Goal: Information Seeking & Learning: Learn about a topic

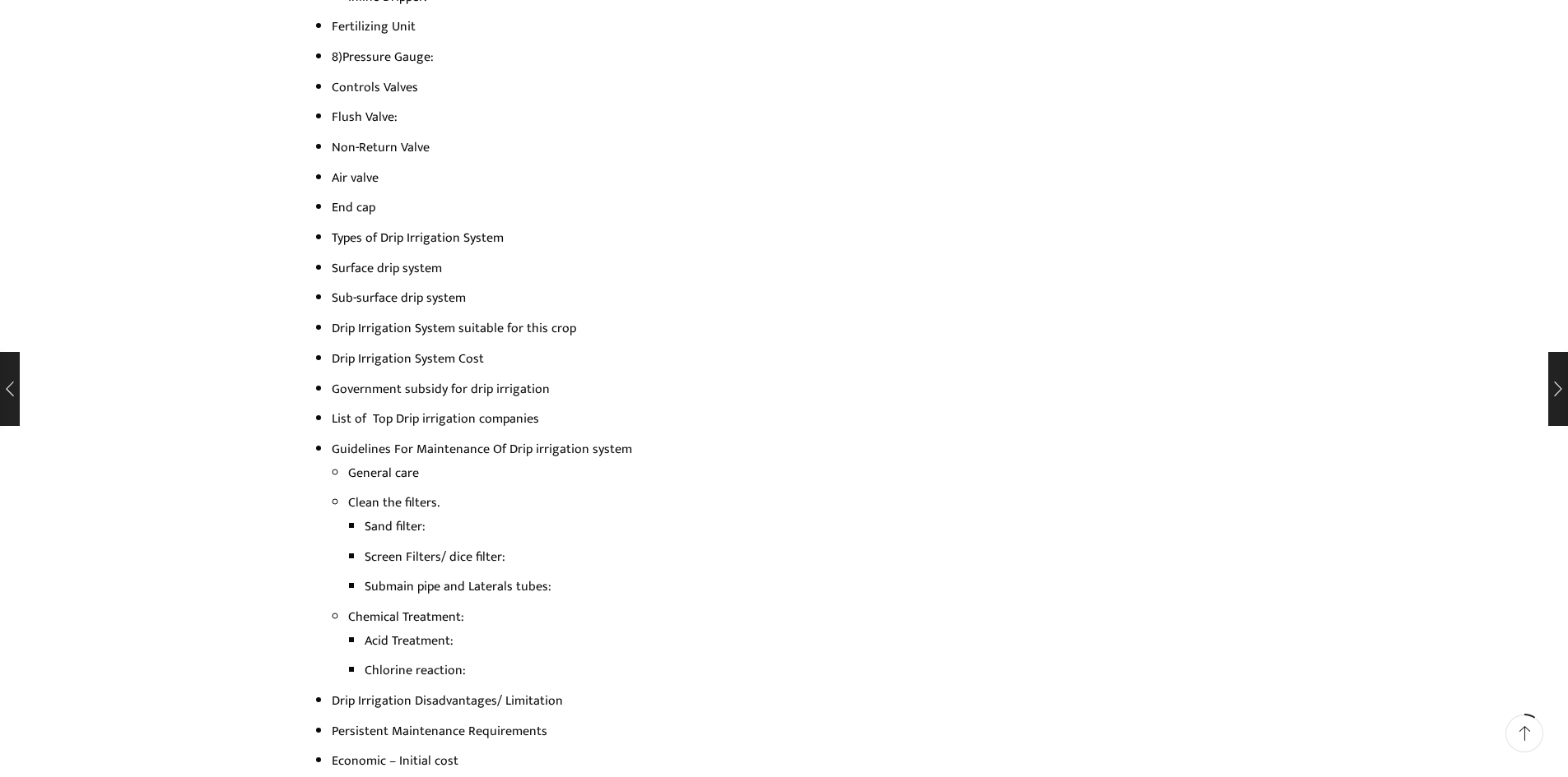
scroll to position [489, 0]
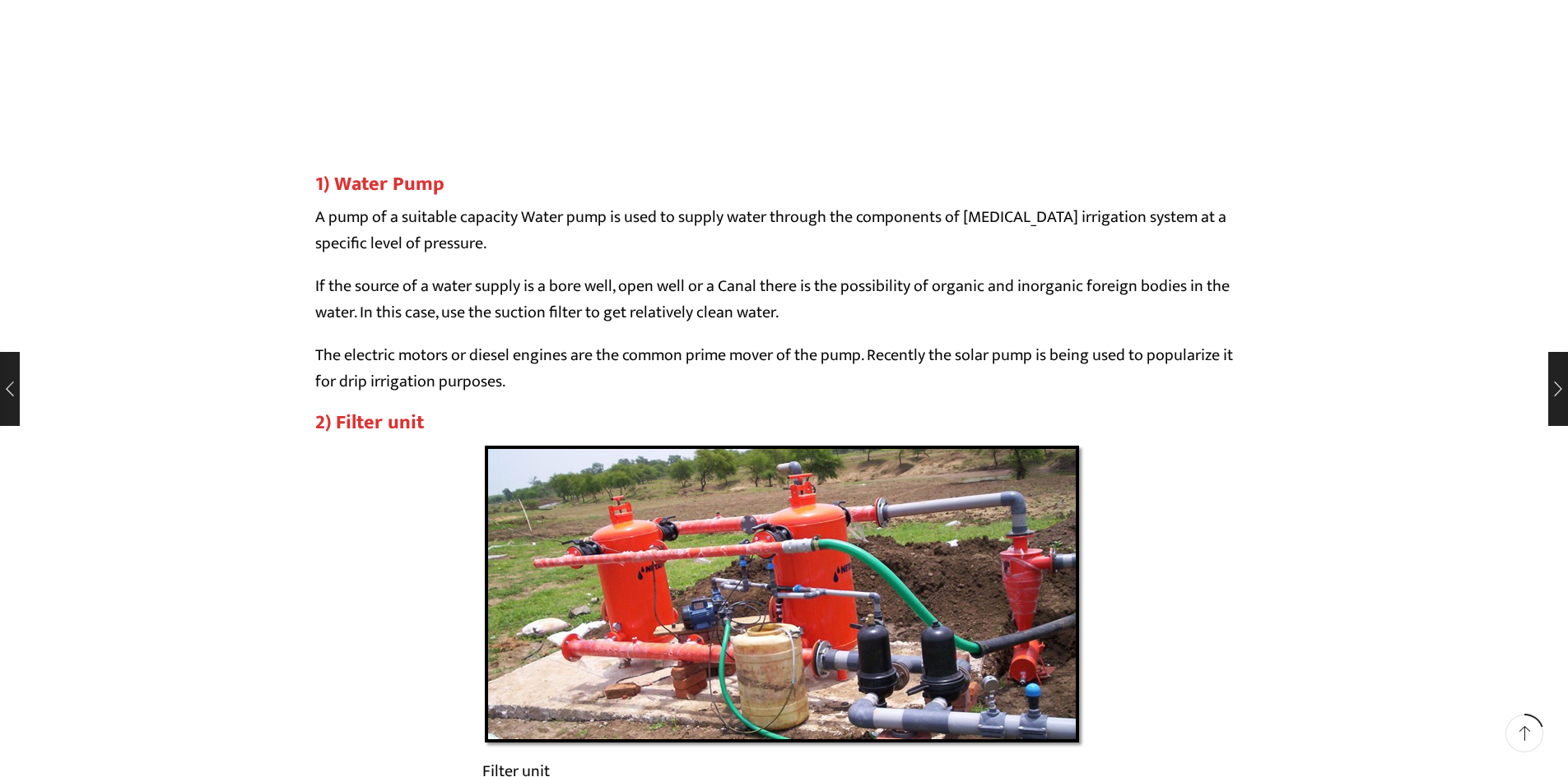
scroll to position [3723, 0]
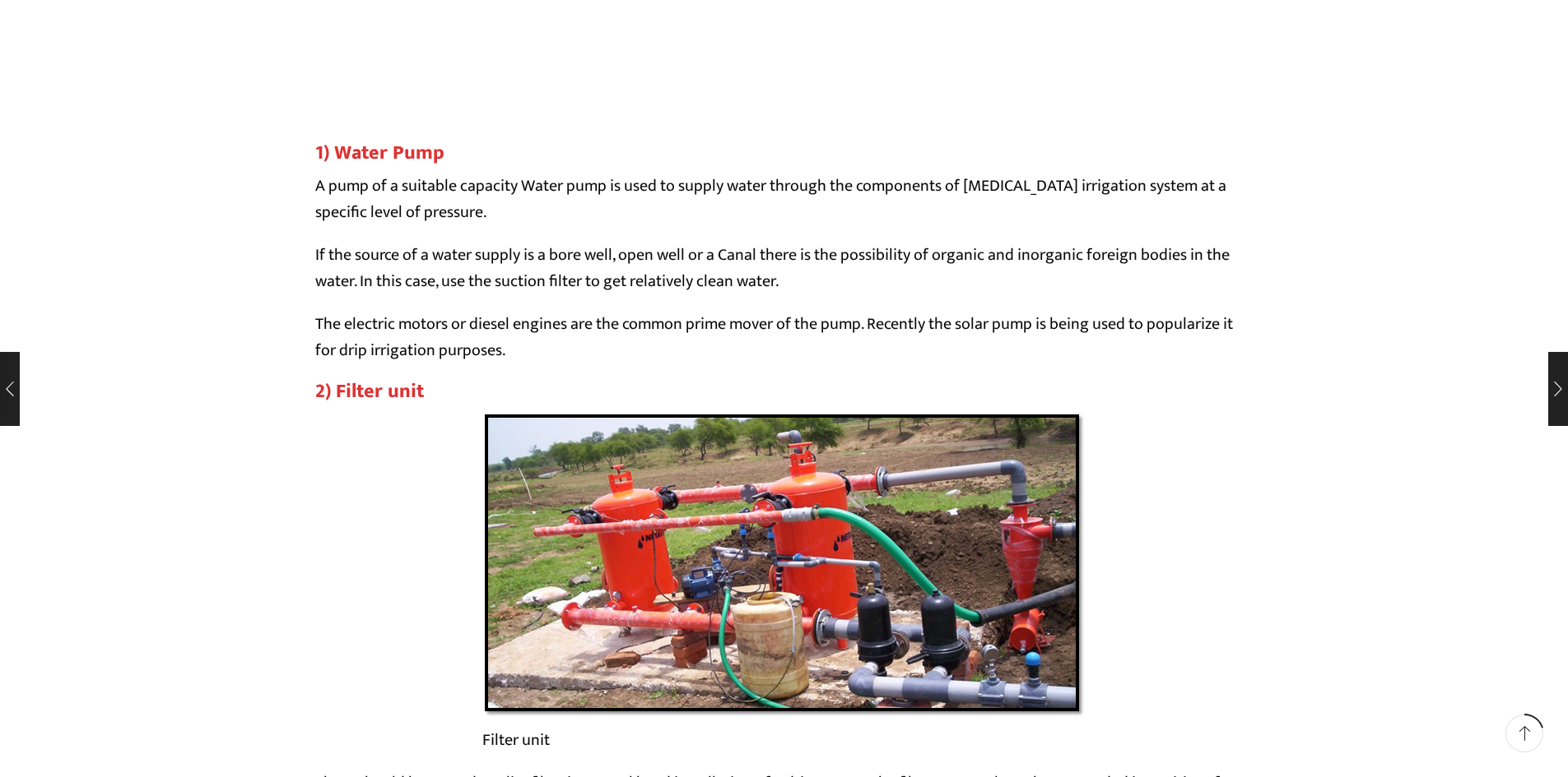
click at [740, 337] on p "The electric motors or diesel engines are the common prime mover of the pump. R…" at bounding box center [784, 337] width 938 height 53
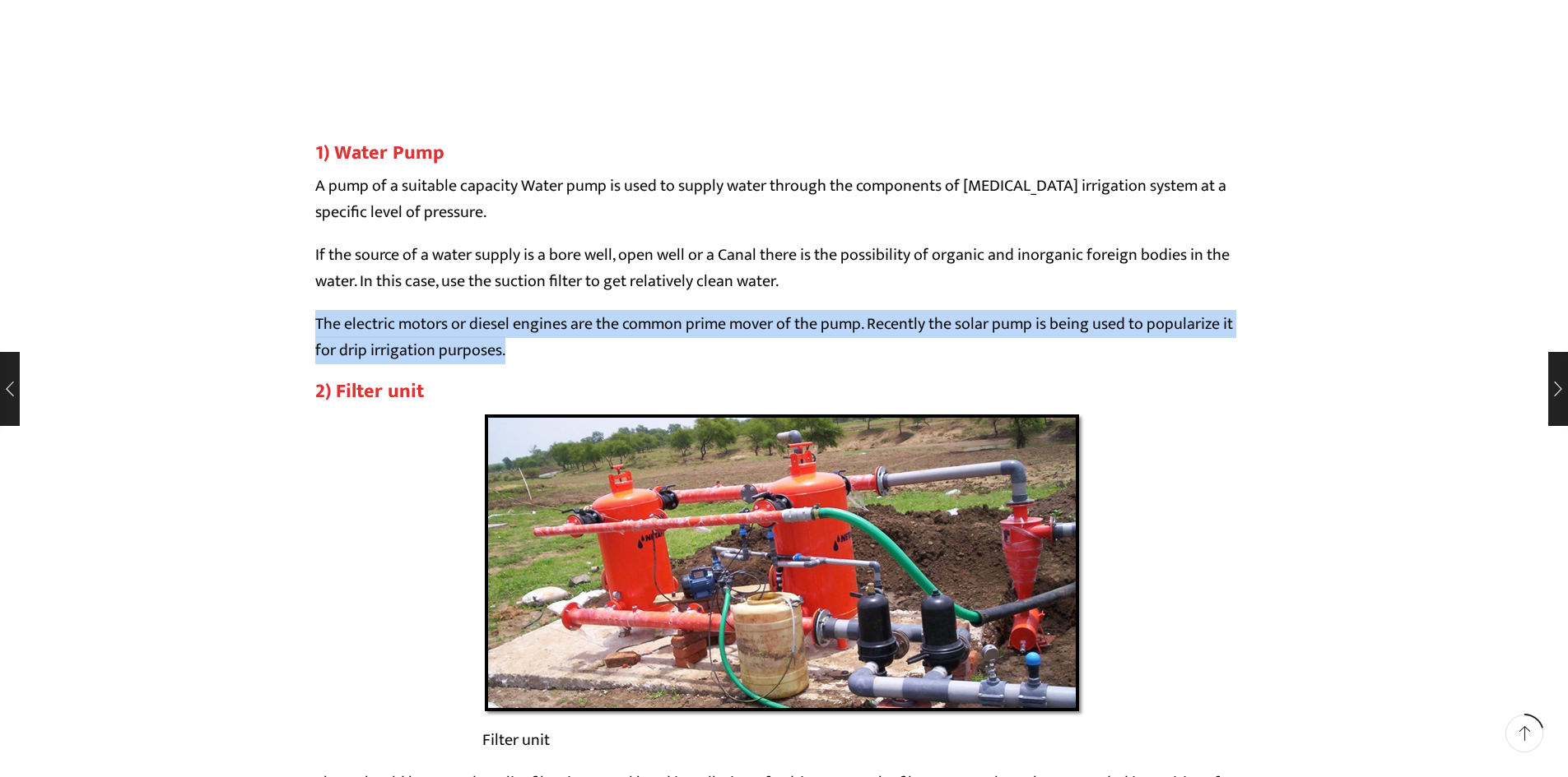
click at [740, 337] on p "The electric motors or diesel engines are the common prime mover of the pump. R…" at bounding box center [784, 337] width 938 height 53
click at [1157, 333] on p "The electric motors or diesel engines are the common prime mover of the pump. R…" at bounding box center [784, 337] width 938 height 53
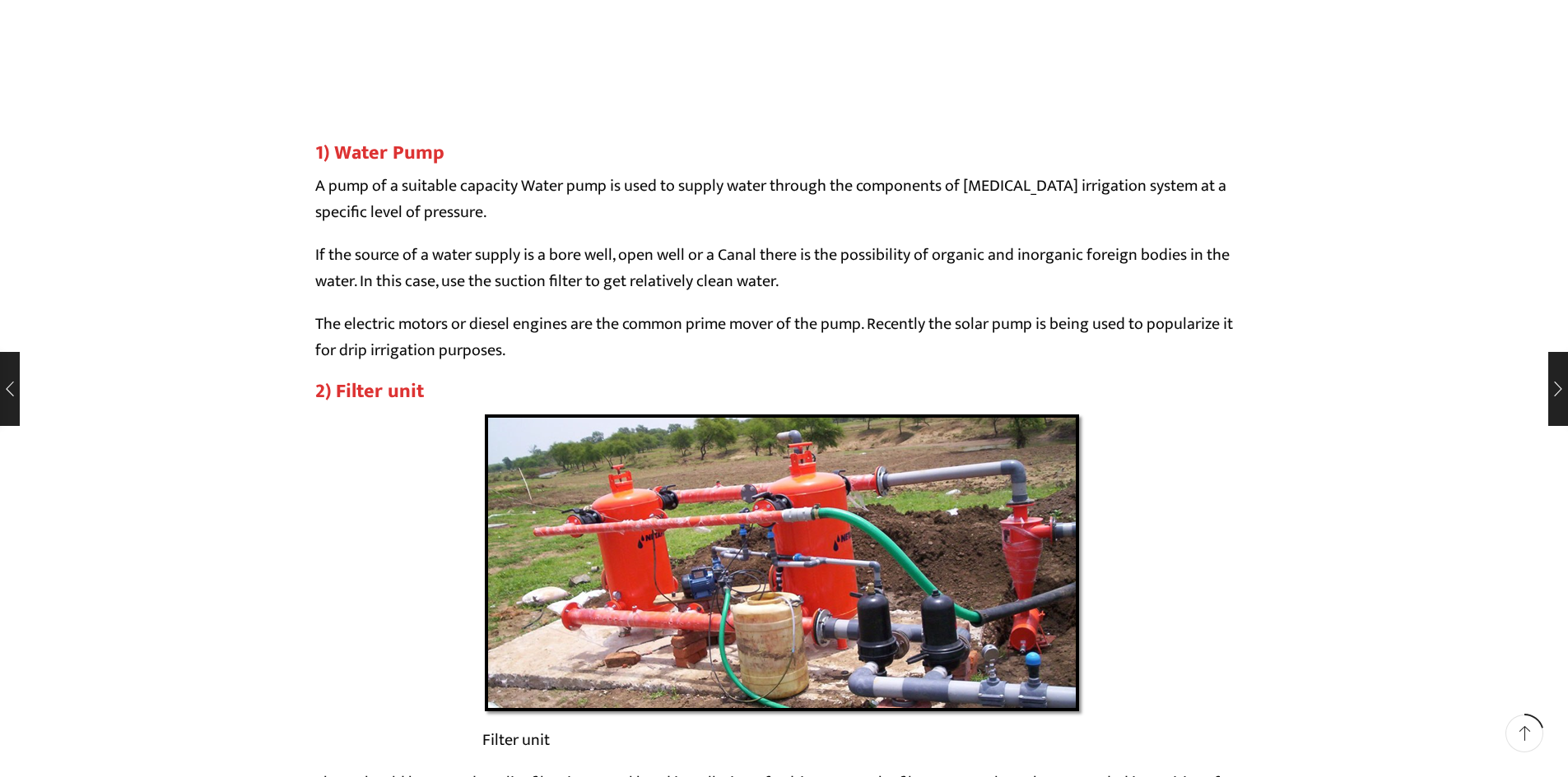
click at [1169, 284] on p "If the source of a water supply is a bore well, open well or a Canal there is t…" at bounding box center [784, 268] width 938 height 53
click at [1154, 261] on p "If the source of a water supply is a bore well, open well or a Canal there is t…" at bounding box center [784, 268] width 938 height 53
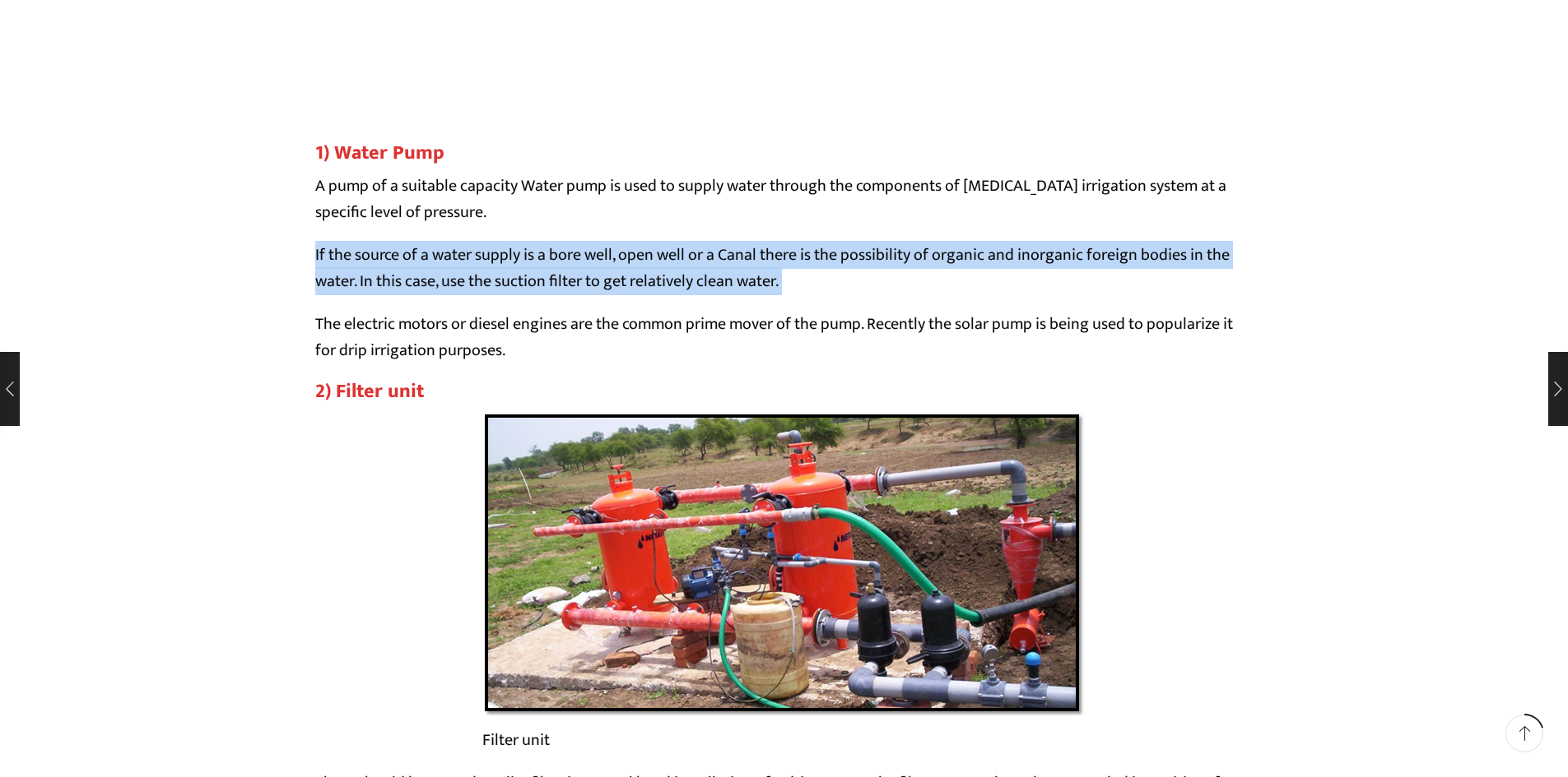
click at [1154, 261] on p "If the source of a water supply is a bore well, open well or a Canal there is t…" at bounding box center [784, 268] width 938 height 53
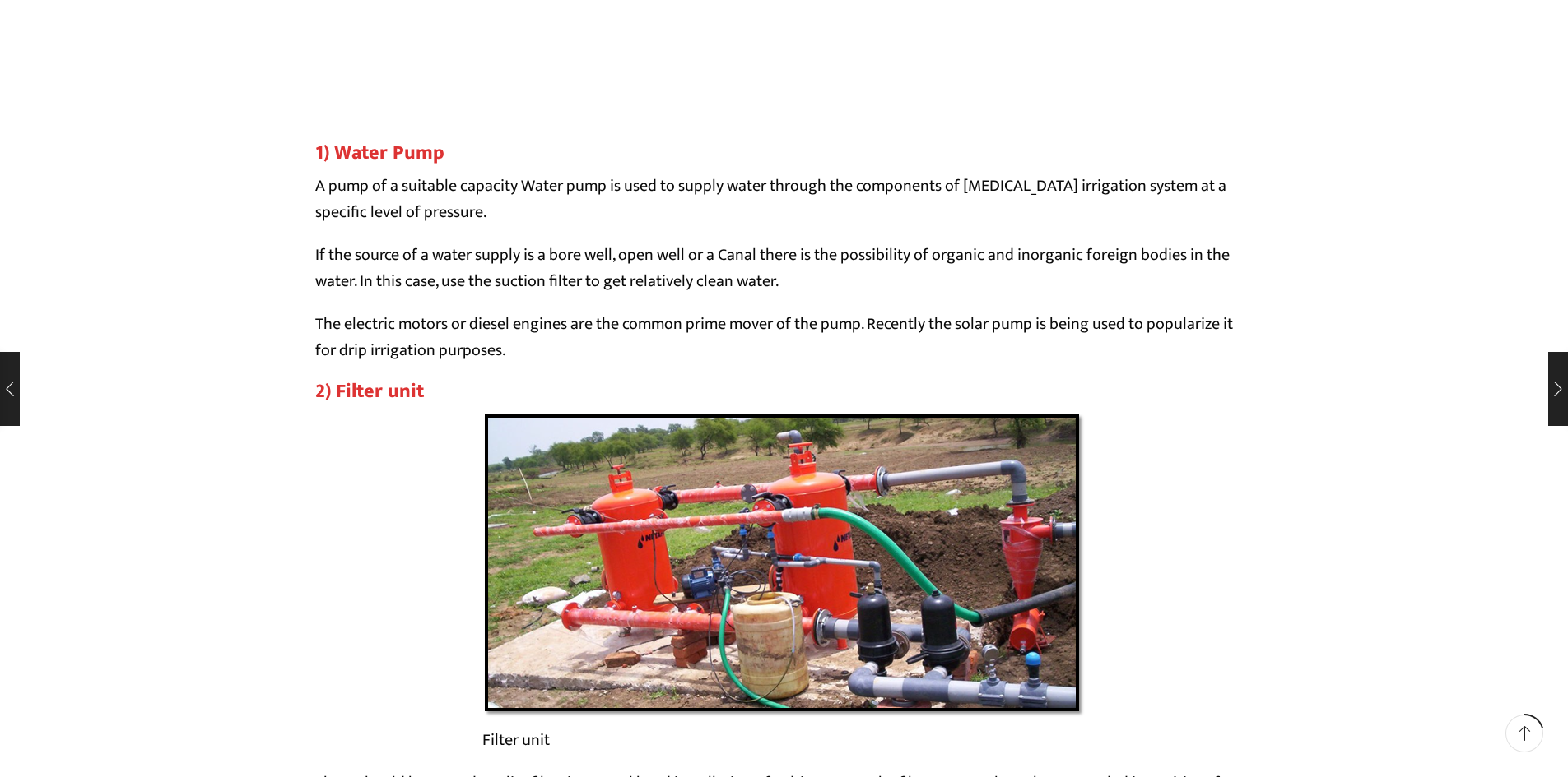
click at [1129, 316] on p "The electric motors or diesel engines are the common prime mover of the pump. R…" at bounding box center [784, 337] width 938 height 53
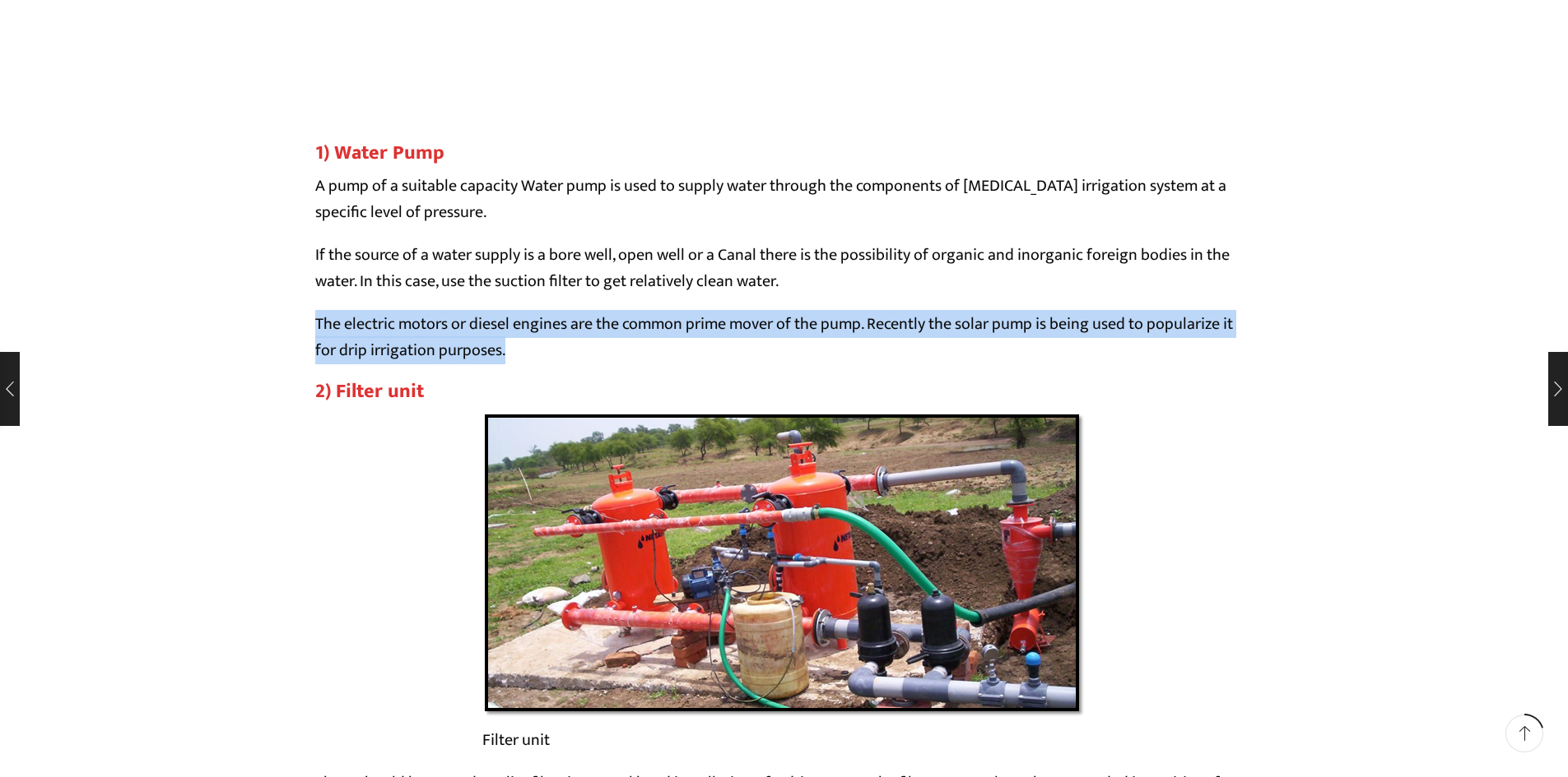
click at [1129, 316] on p "The electric motors or diesel engines are the common prime mover of the pump. R…" at bounding box center [784, 337] width 938 height 53
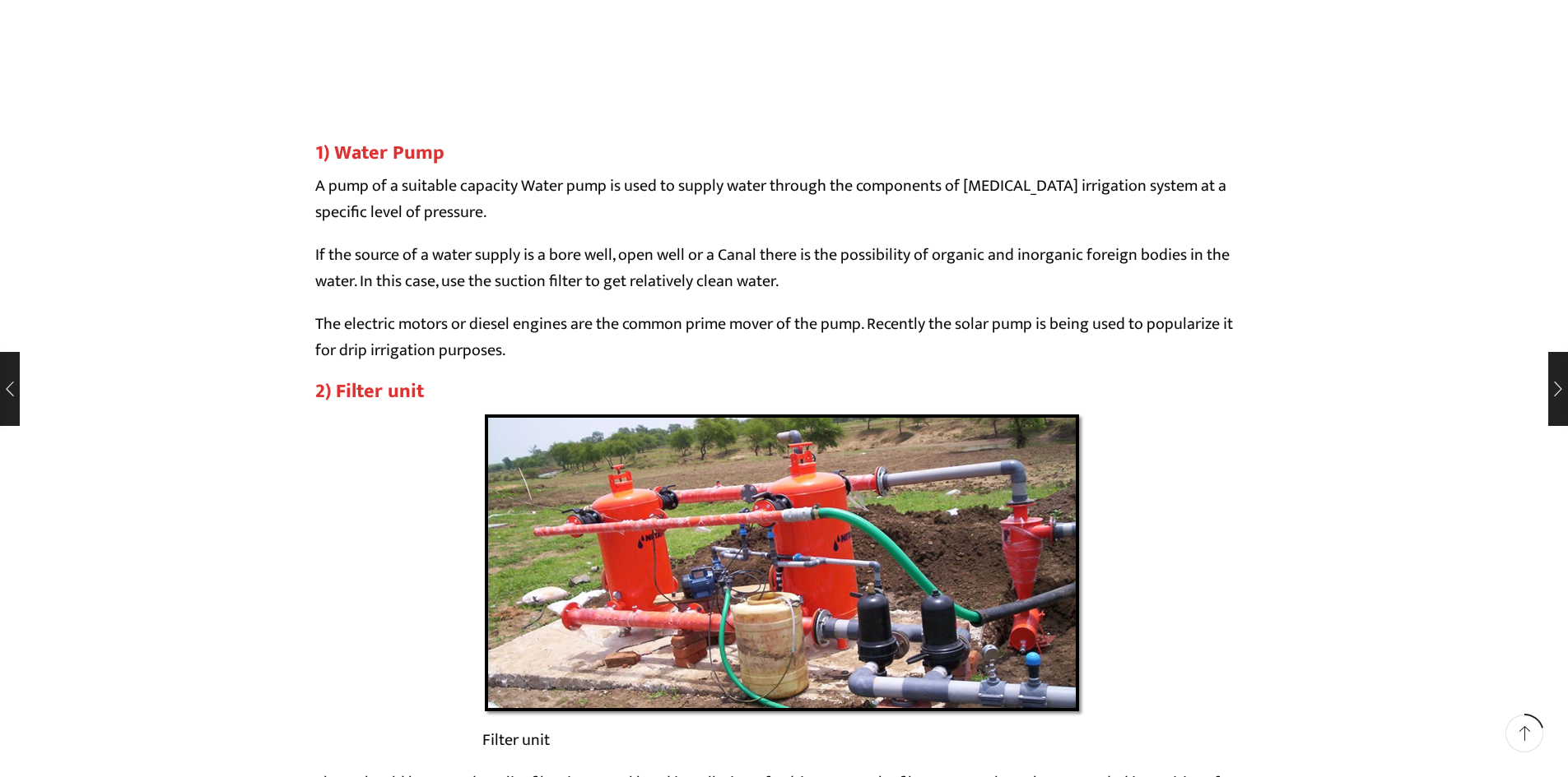
click at [971, 259] on p "If the source of a water supply is a bore well, open well or a Canal there is t…" at bounding box center [784, 268] width 938 height 53
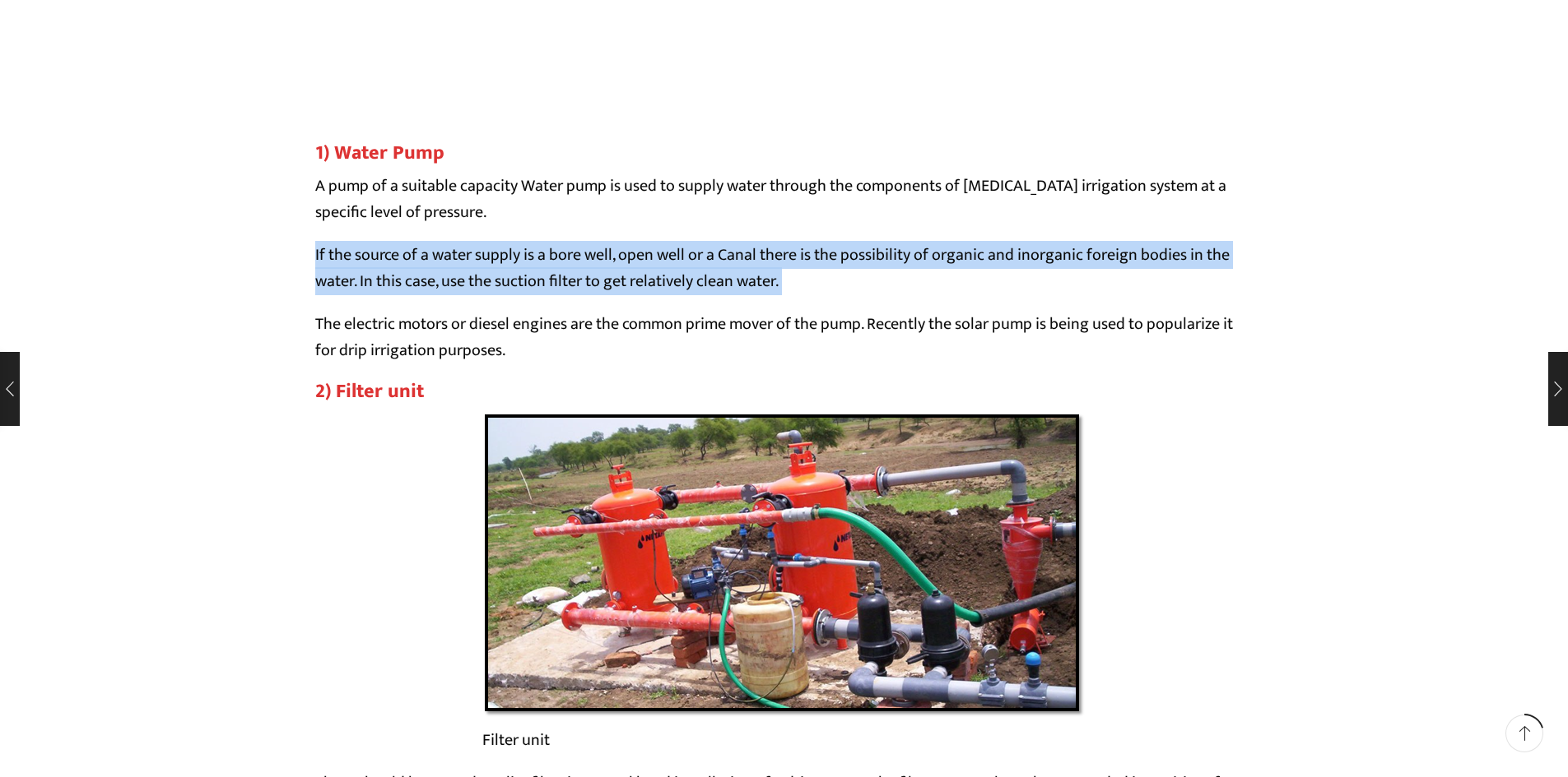
click at [971, 259] on p "If the source of a water supply is a bore well, open well or a Canal there is t…" at bounding box center [784, 268] width 938 height 53
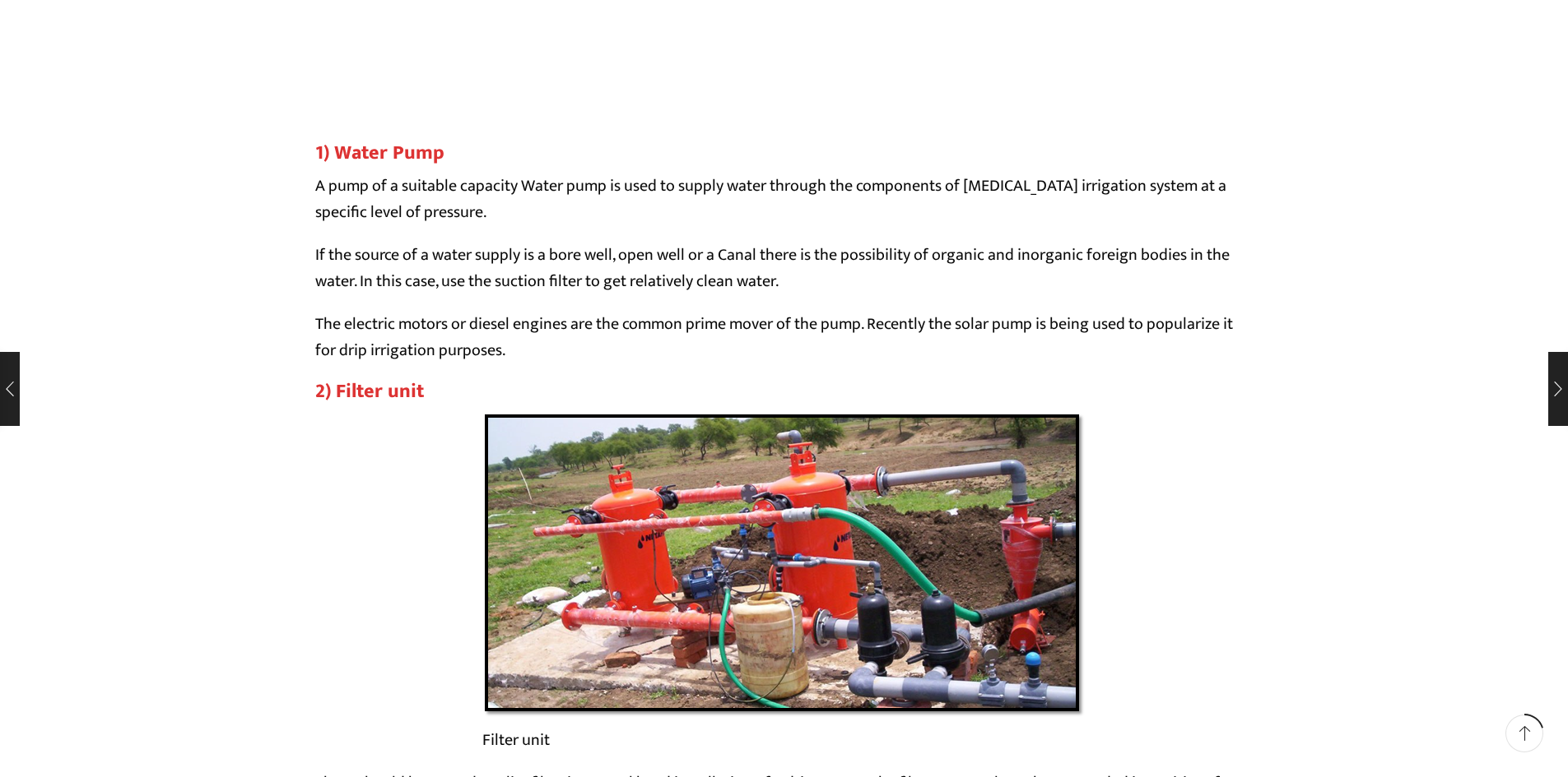
click at [940, 190] on p "A pump of a suitable capacity Water pump is used to supply water through the co…" at bounding box center [784, 199] width 938 height 53
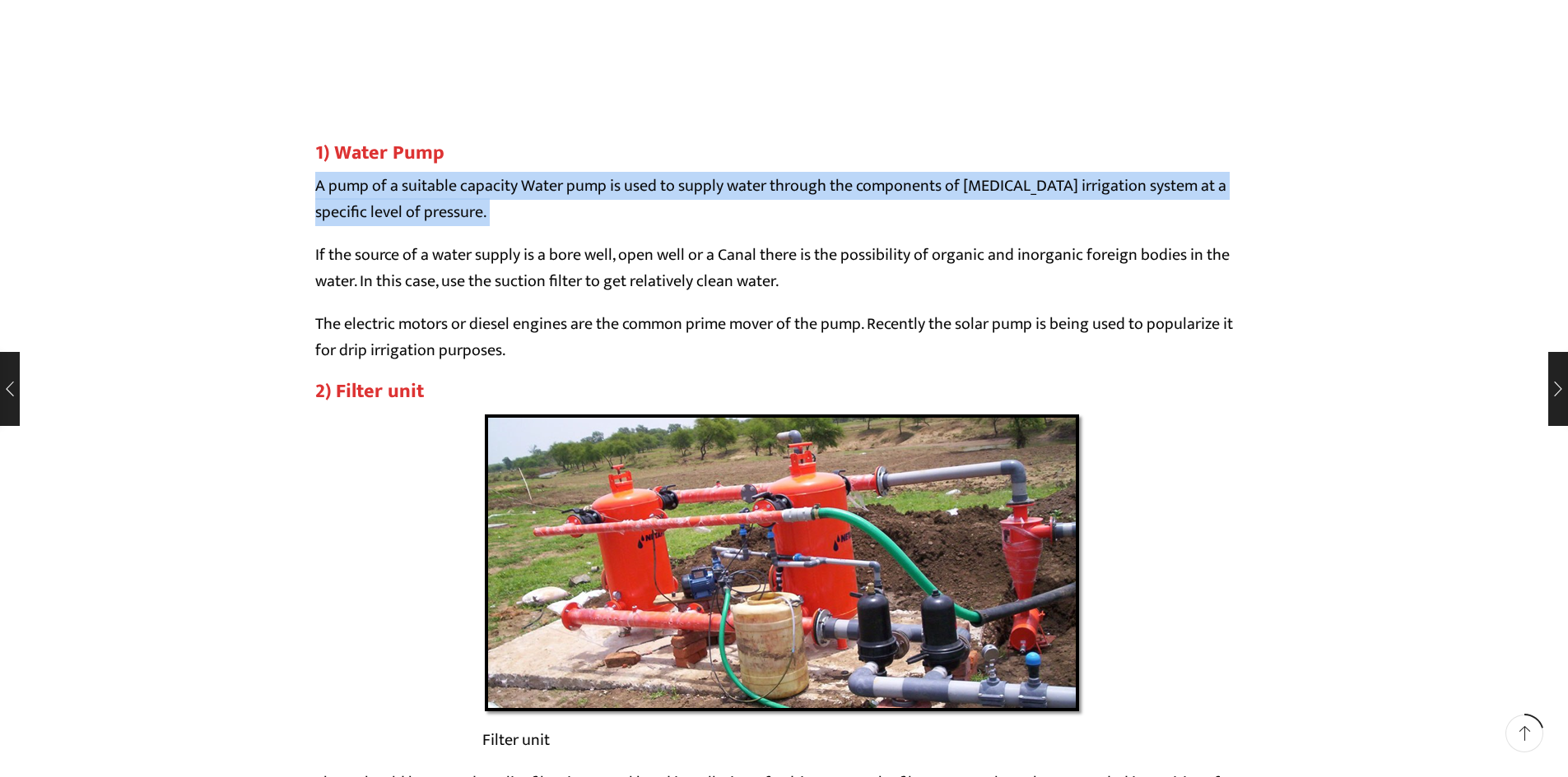
click at [940, 190] on p "A pump of a suitable capacity Water pump is used to supply water through the co…" at bounding box center [784, 199] width 938 height 53
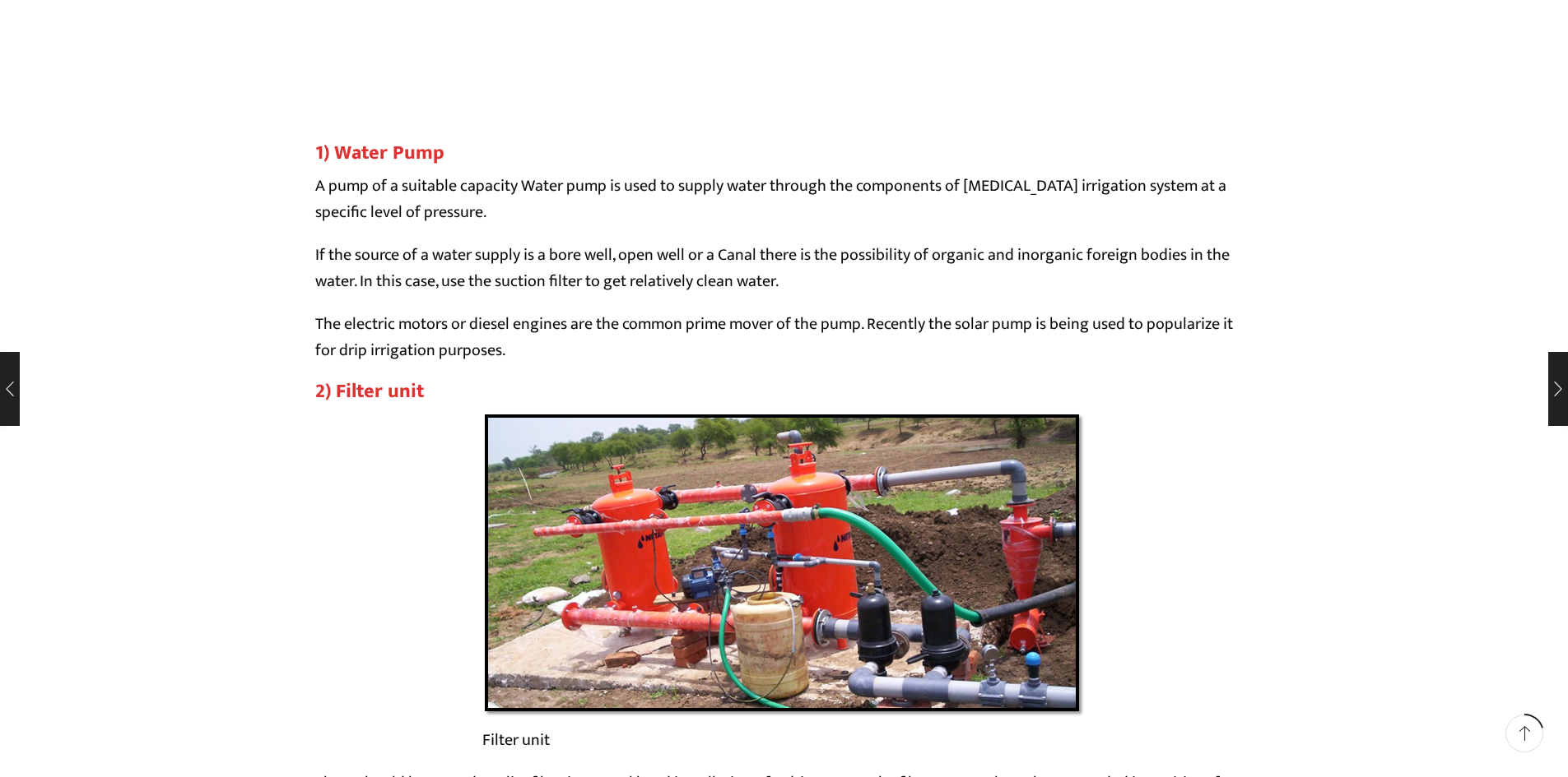
click at [763, 263] on p "If the source of a water supply is a bore well, open well or a Canal there is t…" at bounding box center [784, 268] width 938 height 53
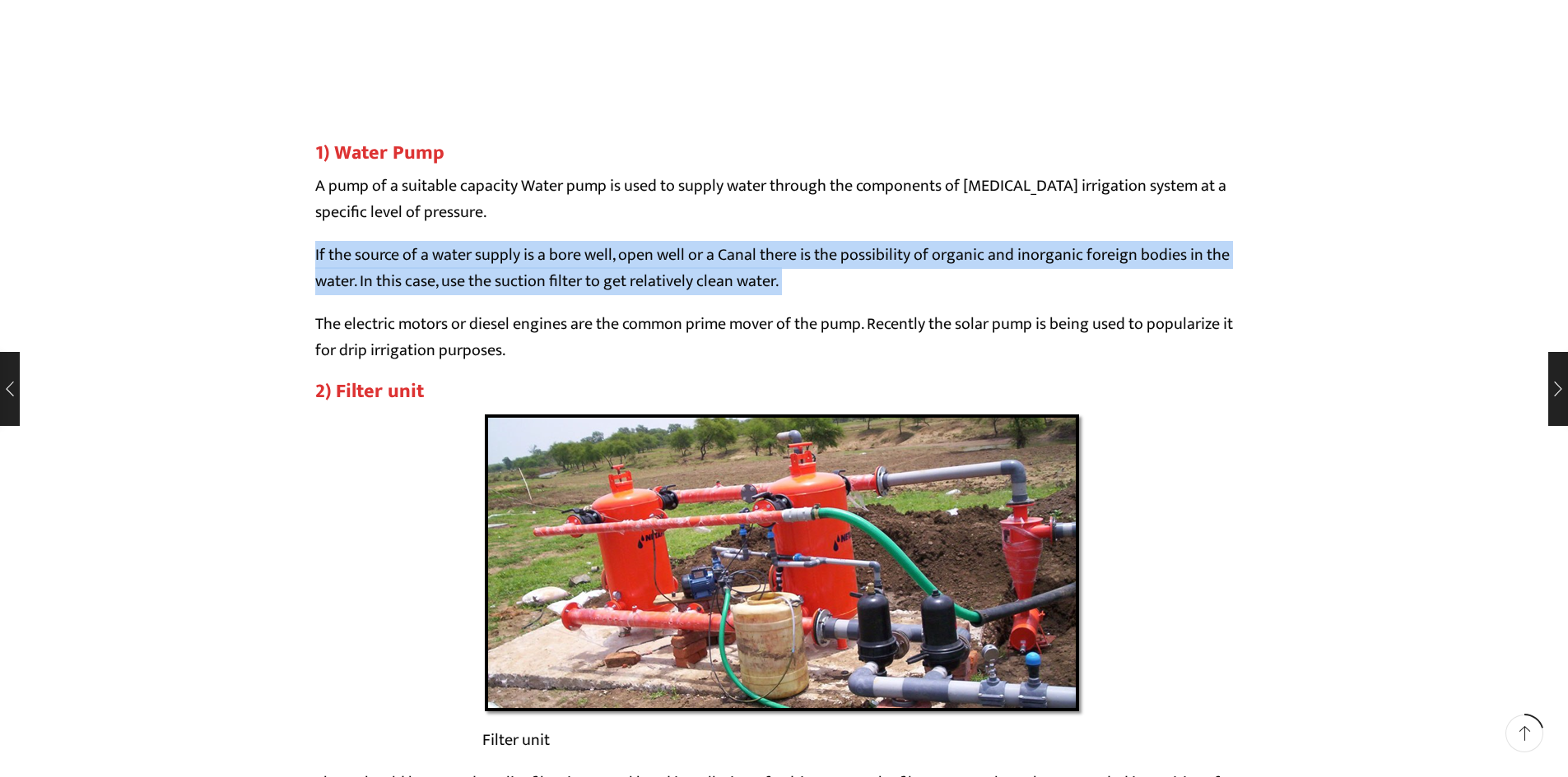
click at [763, 263] on p "If the source of a water supply is a bore well, open well or a Canal there is t…" at bounding box center [784, 268] width 938 height 53
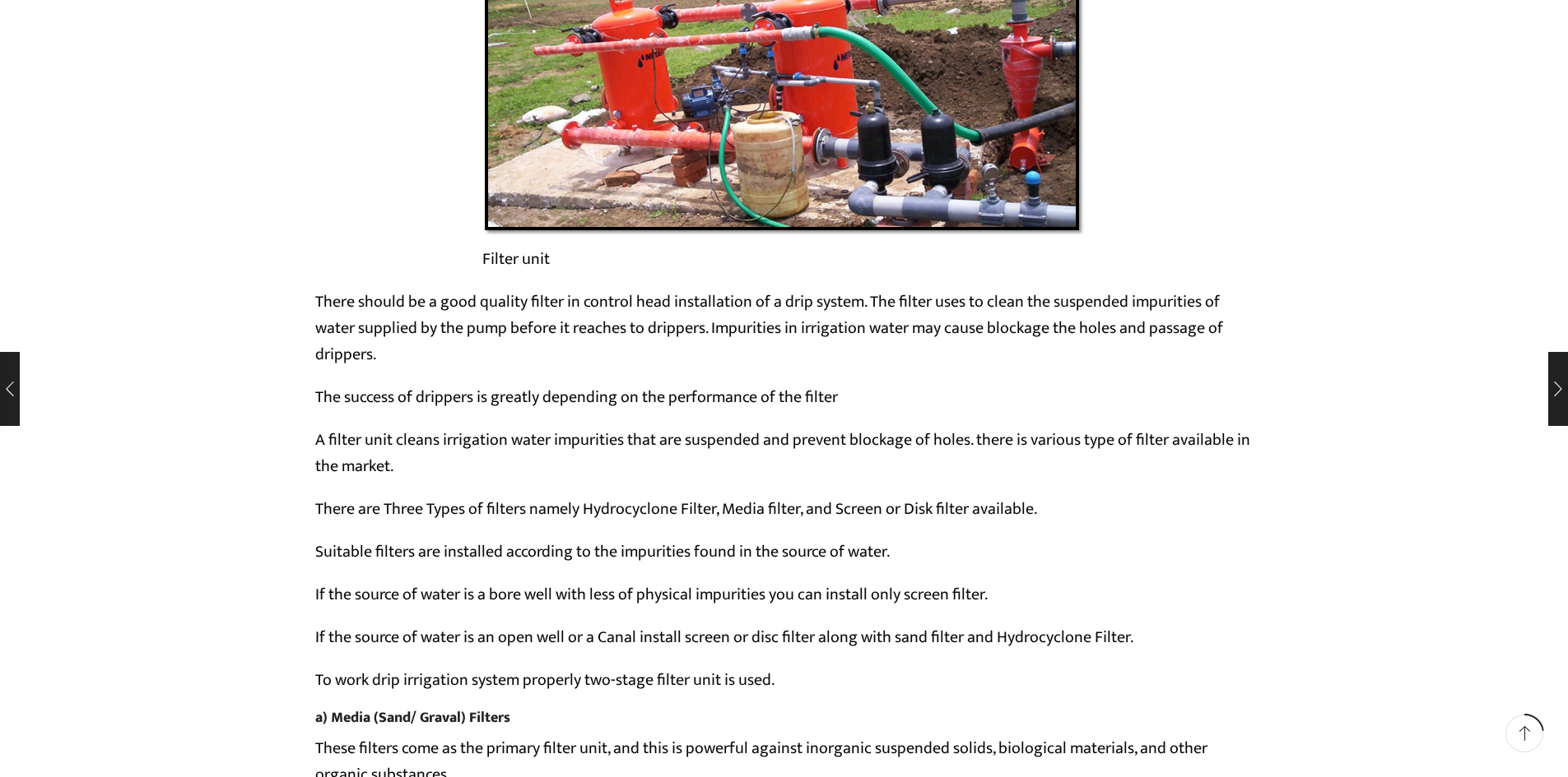
scroll to position [4217, 0]
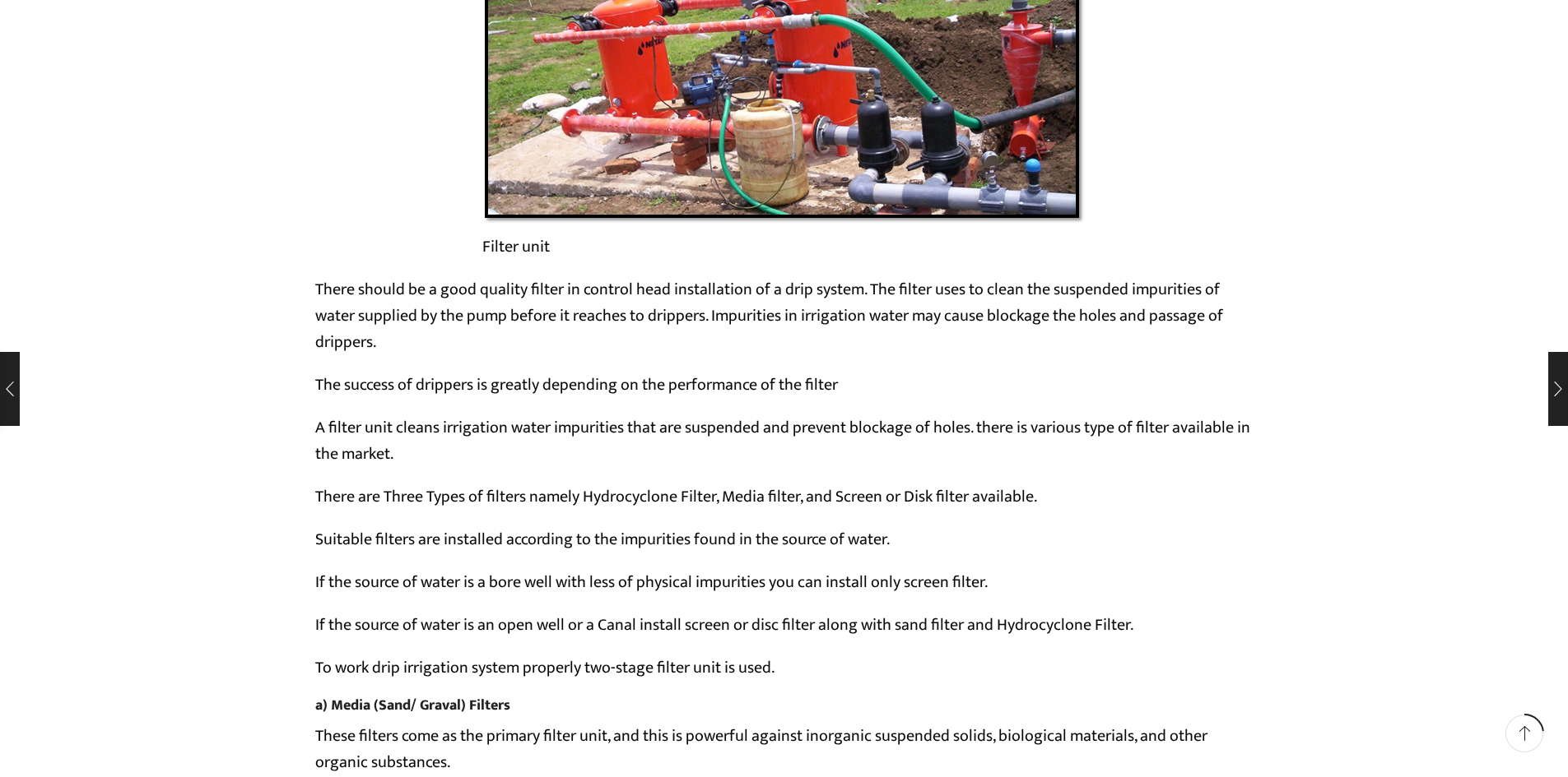
click at [528, 296] on p "There should be a good quality filter in control head installation of a drip sy…" at bounding box center [784, 316] width 938 height 79
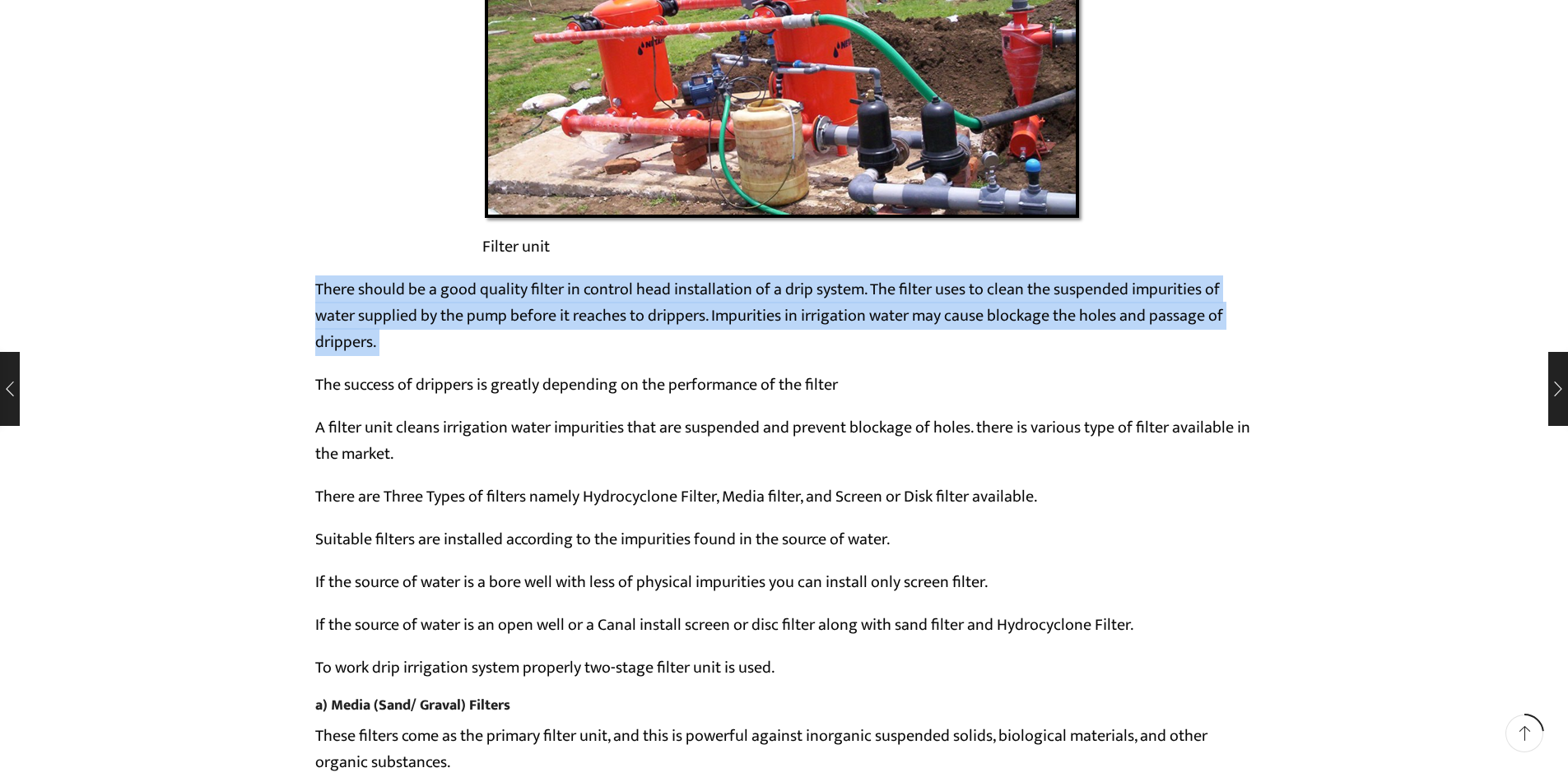
click at [528, 296] on p "There should be a good quality filter in control head installation of a drip sy…" at bounding box center [784, 316] width 938 height 79
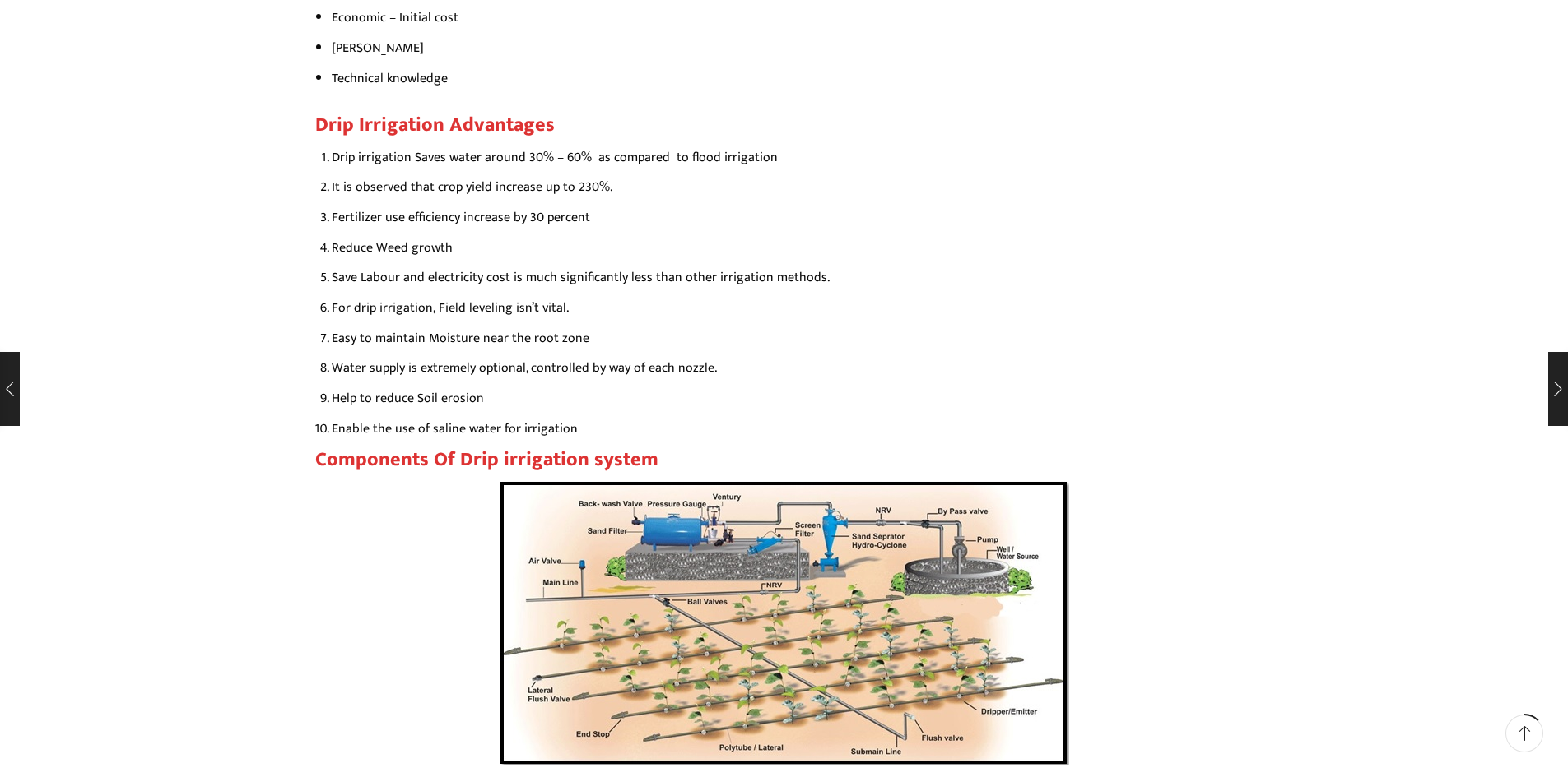
scroll to position [2407, 0]
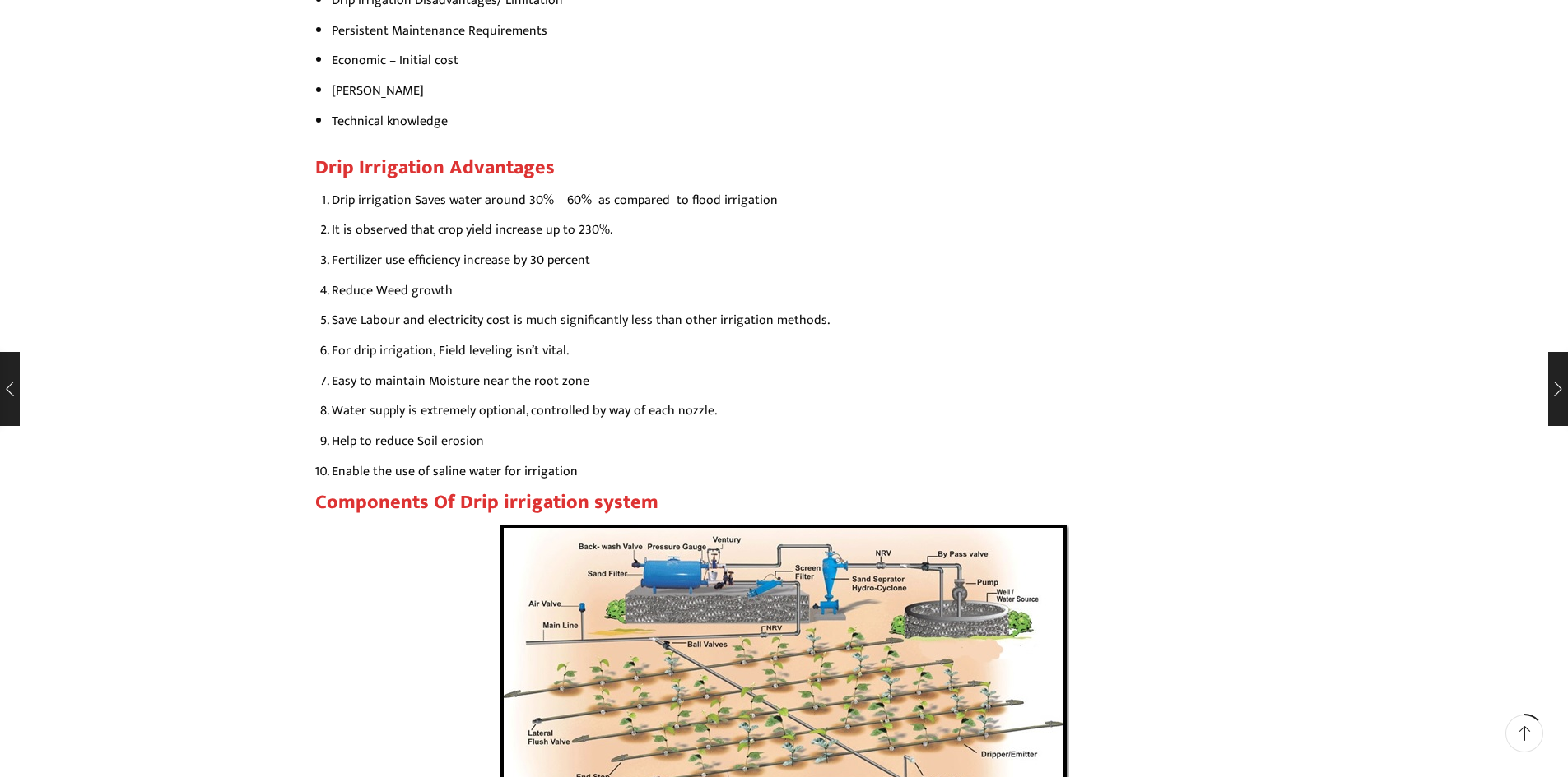
click at [625, 416] on li "Water supply is extremely optional, controlled by way of each nozzle." at bounding box center [793, 411] width 922 height 24
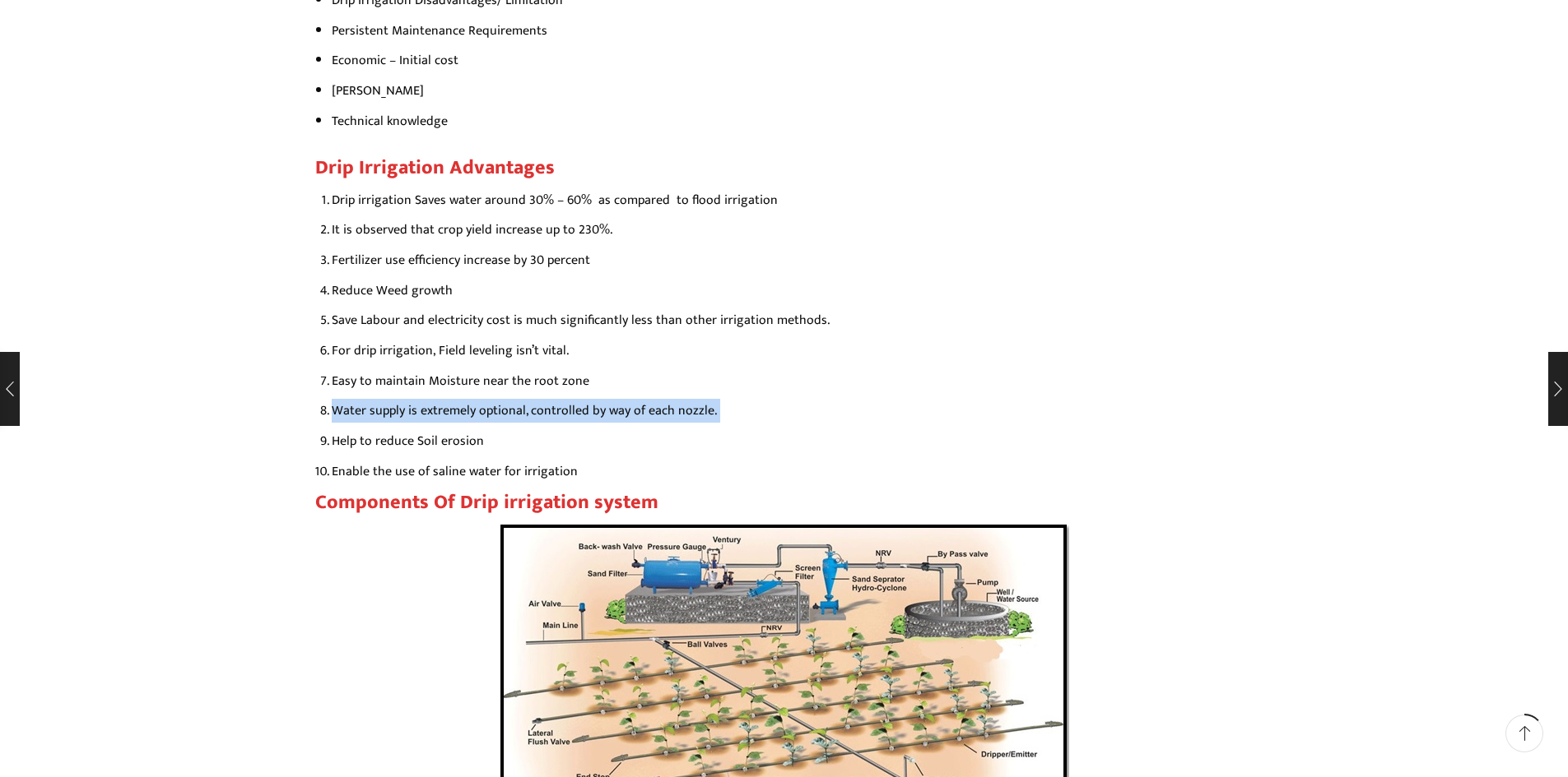
click at [625, 416] on li "Water supply is extremely optional, controlled by way of each nozzle." at bounding box center [793, 411] width 922 height 24
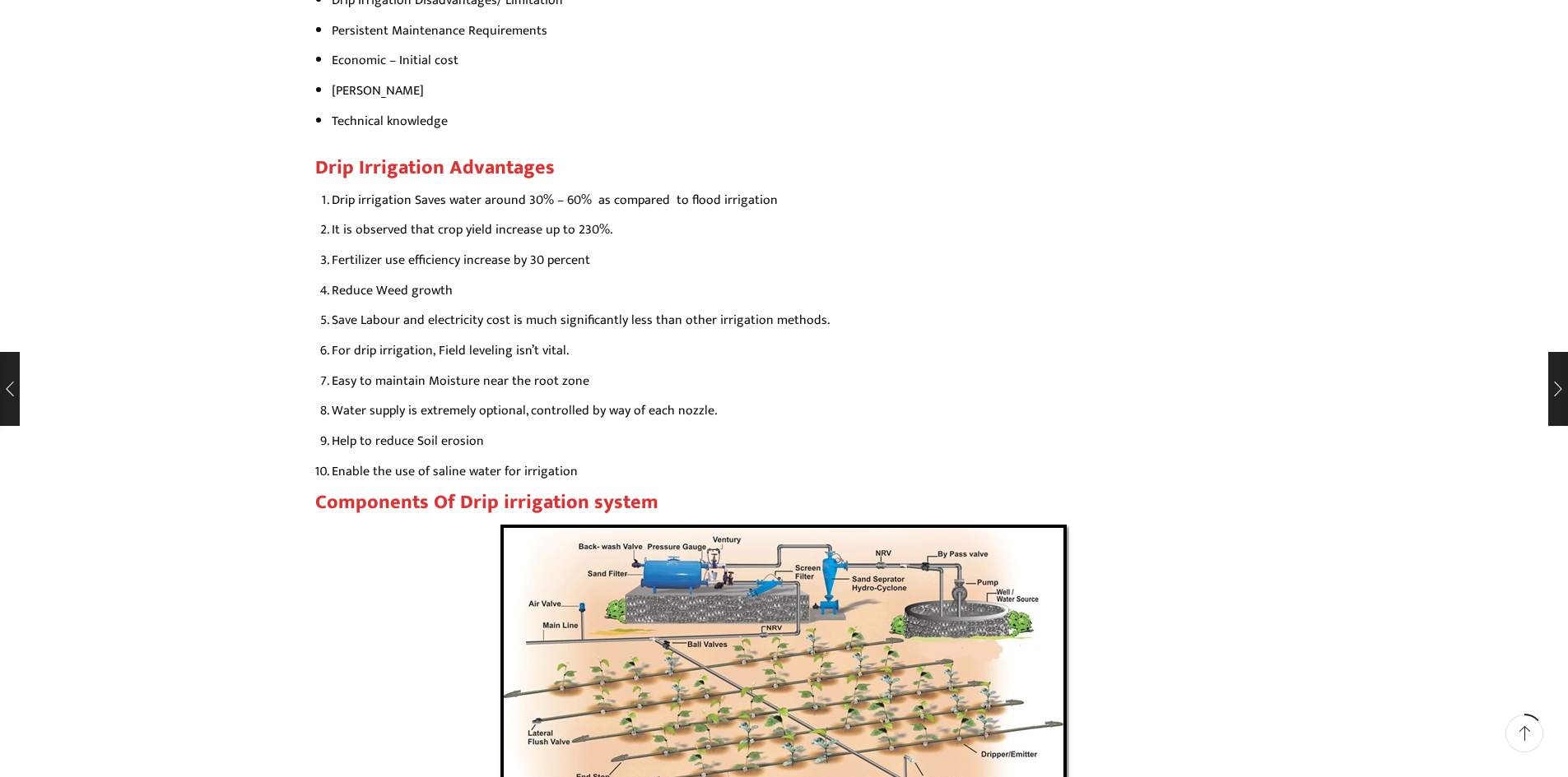
click at [651, 328] on li "Save Labour and electricity cost is much significantly less than other irrigati…" at bounding box center [793, 320] width 922 height 24
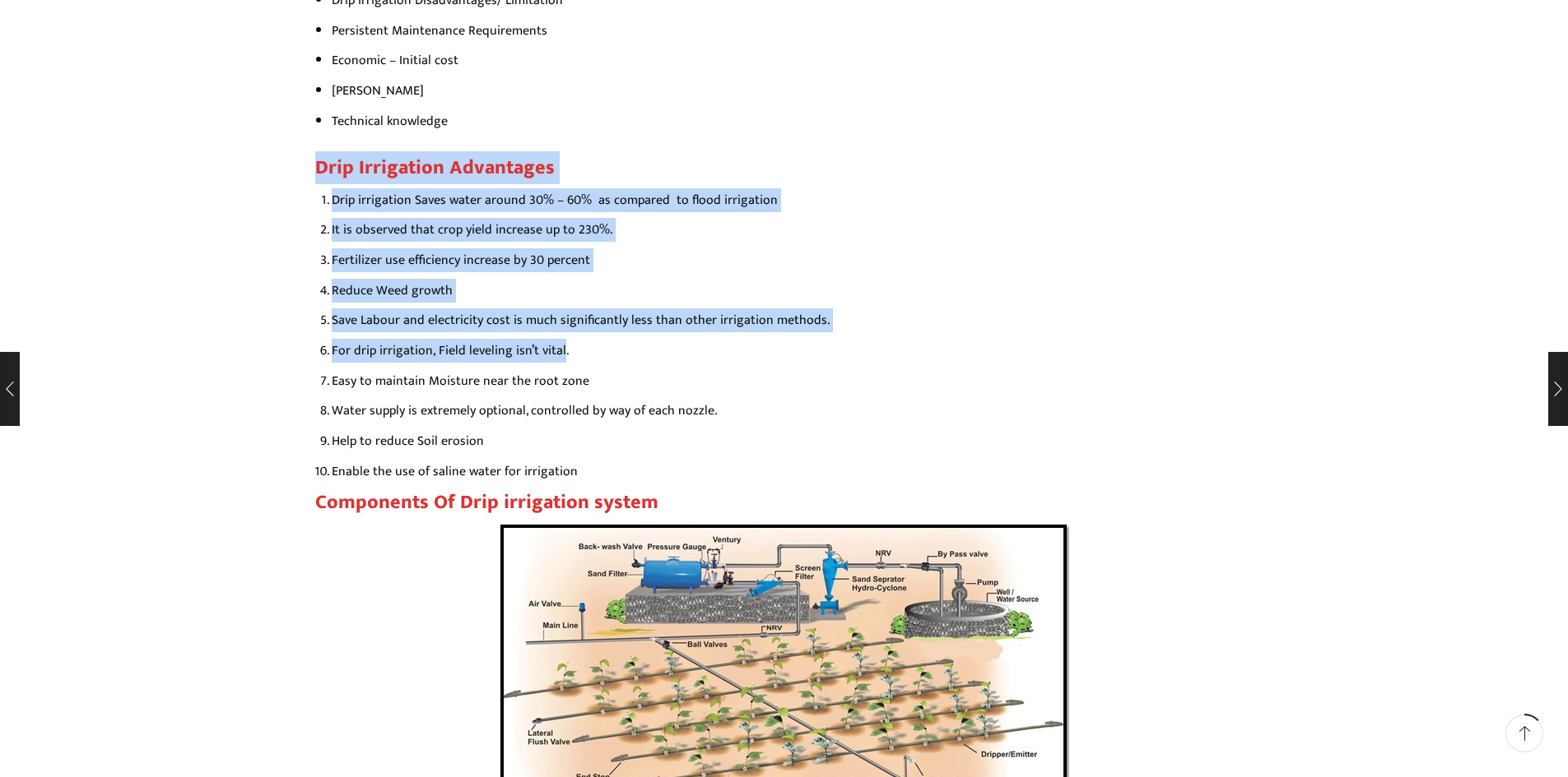
drag, startPoint x: 558, startPoint y: 352, endPoint x: 315, endPoint y: 159, distance: 310.3
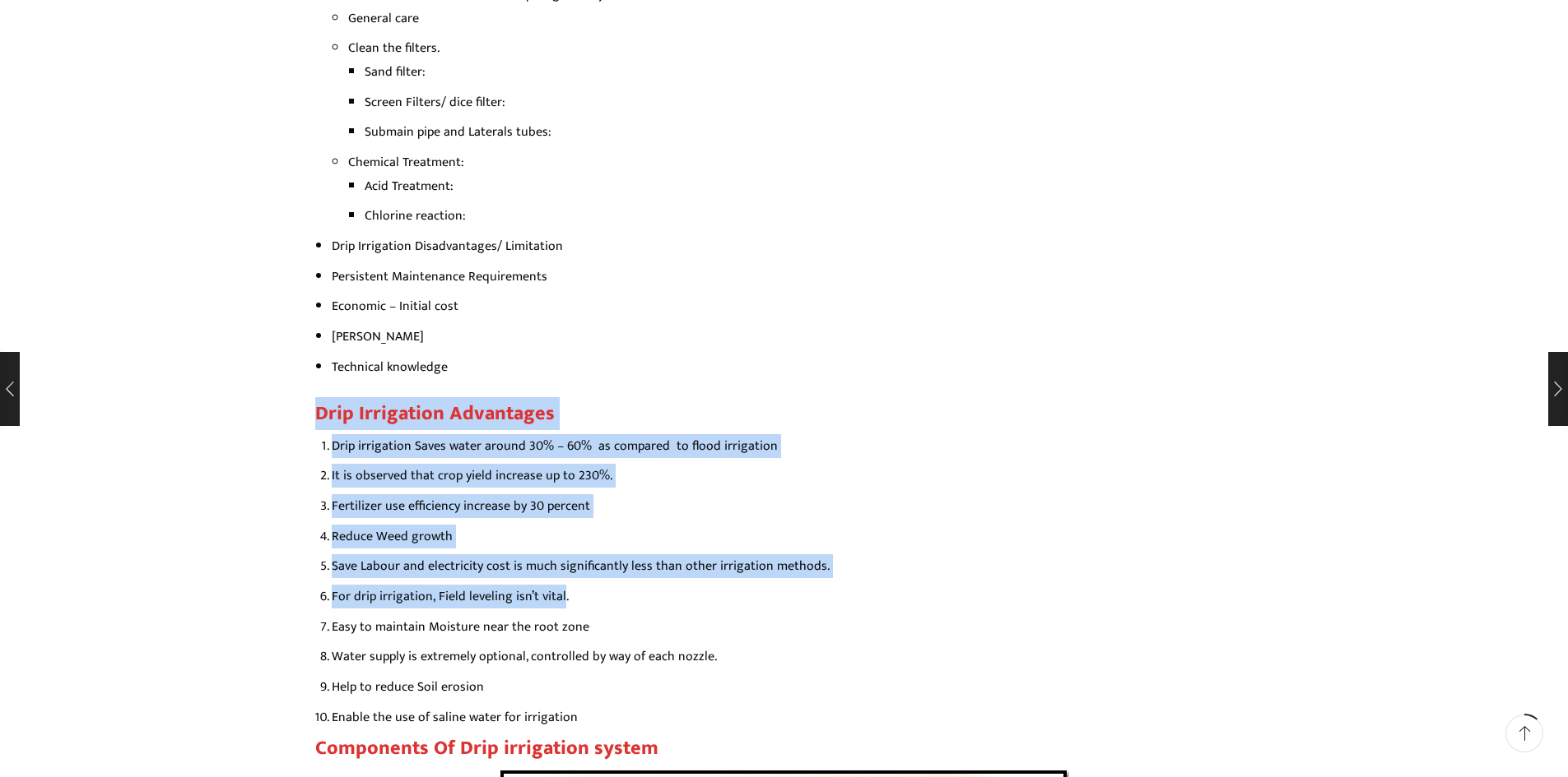
scroll to position [2160, 0]
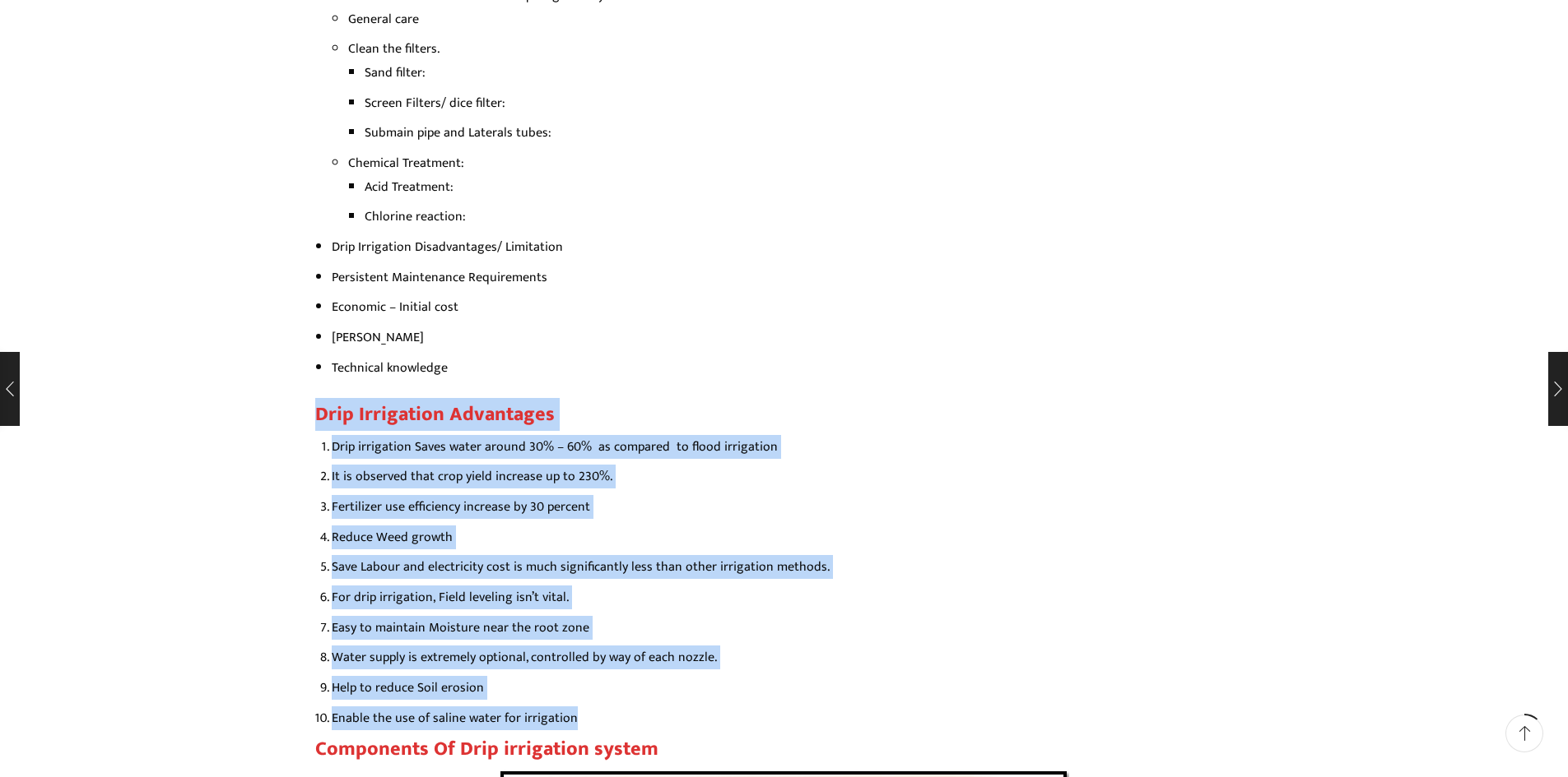
drag, startPoint x: 572, startPoint y: 722, endPoint x: 305, endPoint y: 410, distance: 410.6
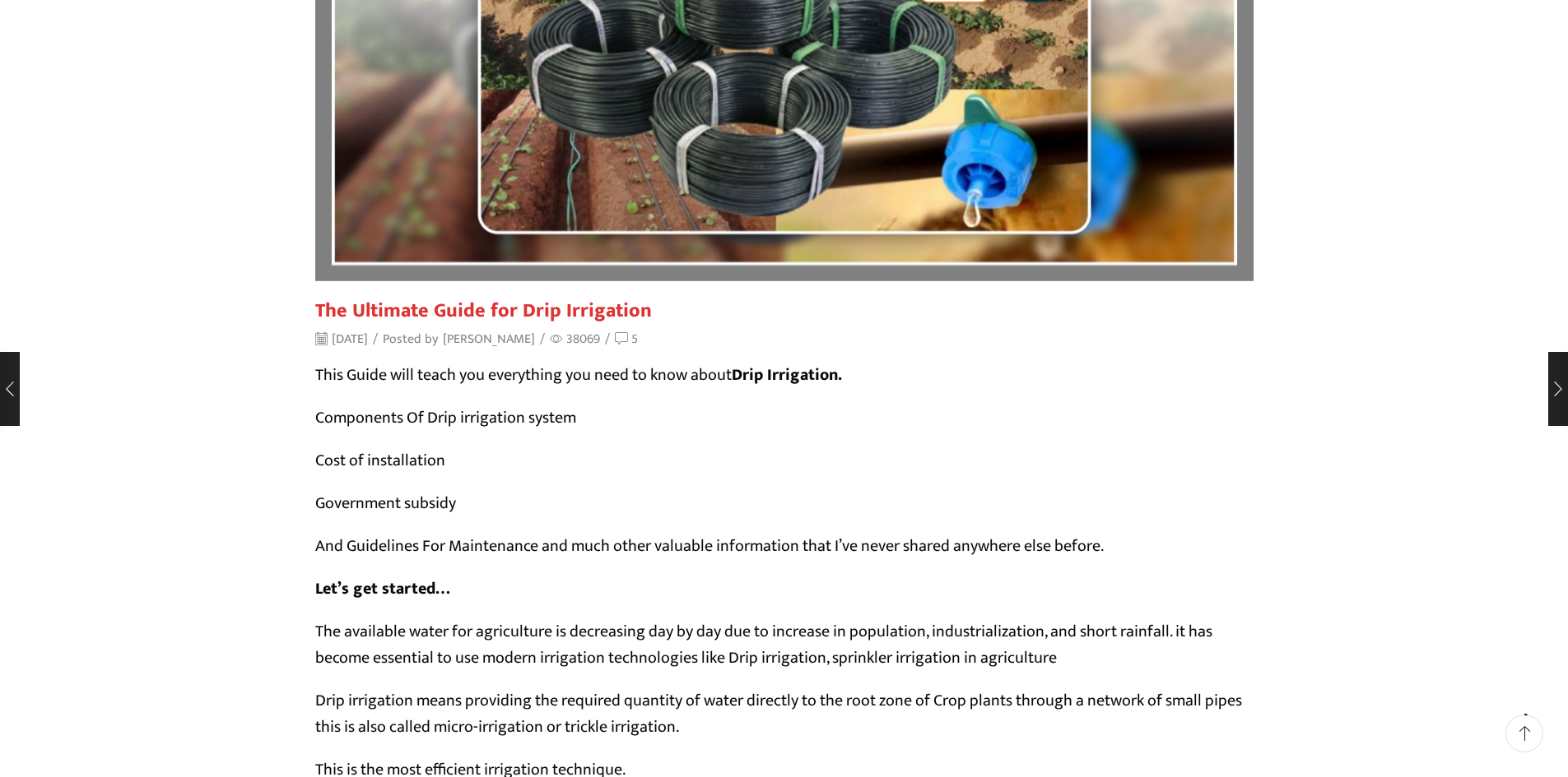
scroll to position [350, 0]
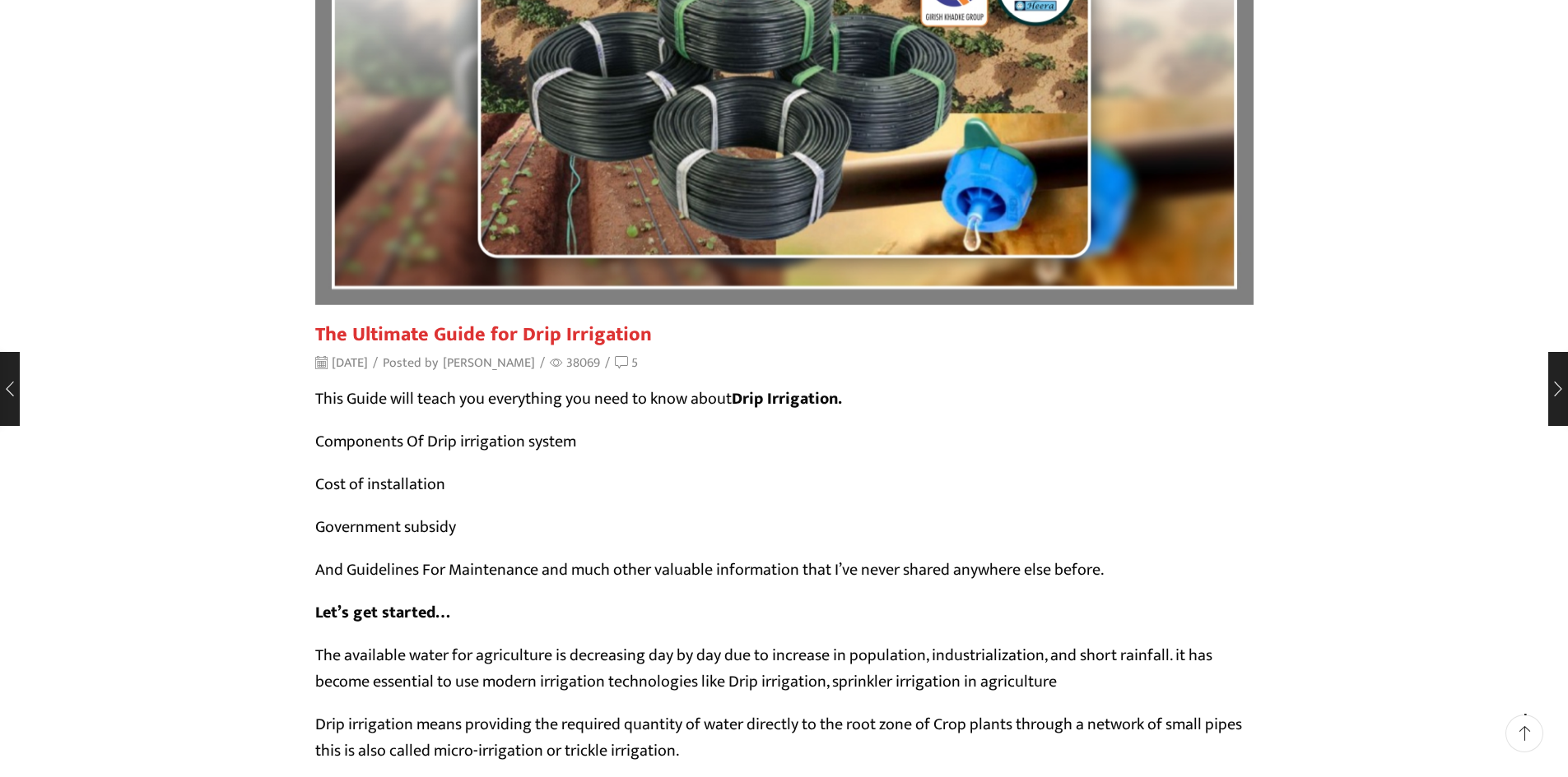
click at [769, 400] on strong "Drip Irrigation." at bounding box center [786, 399] width 111 height 28
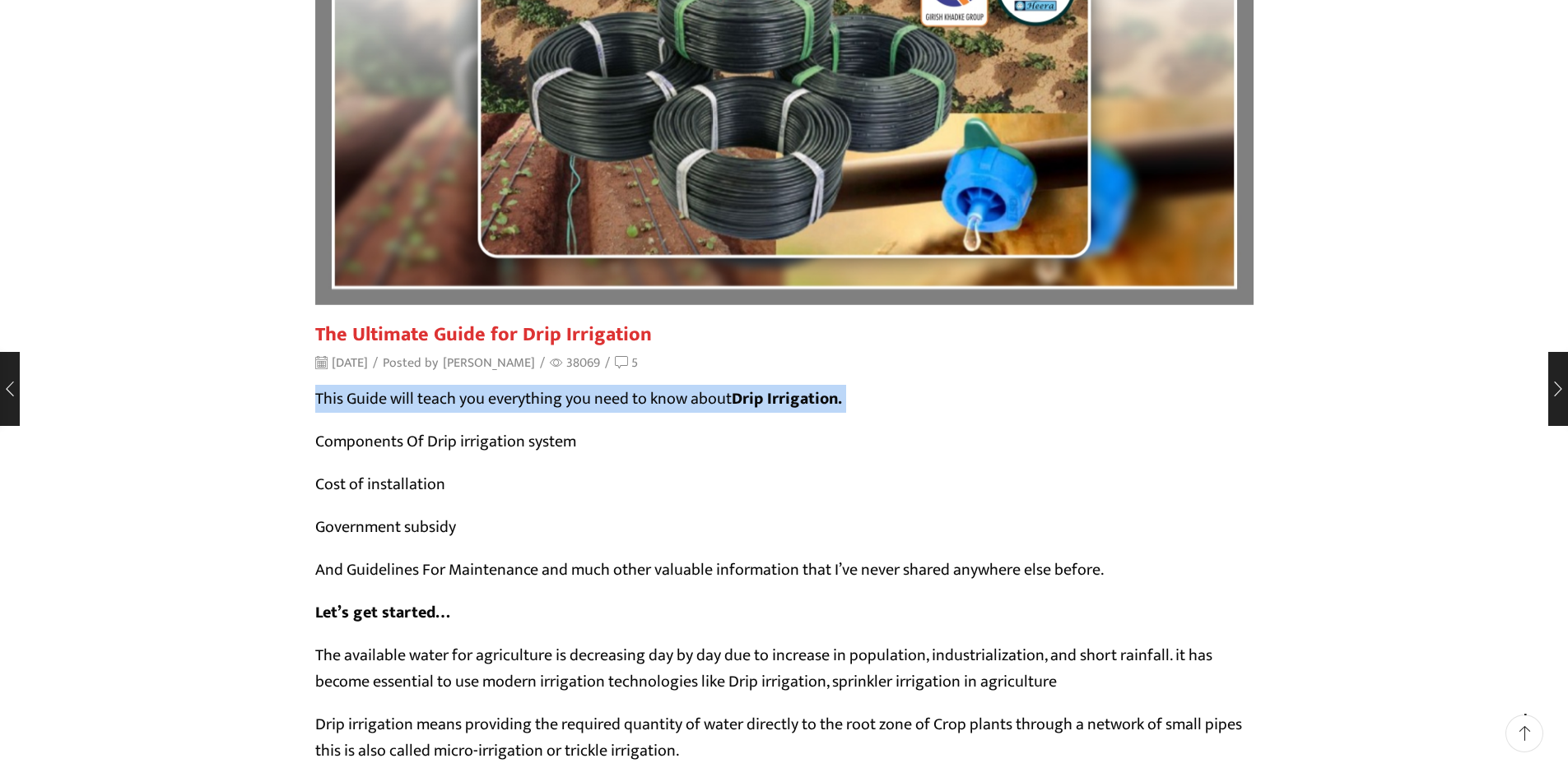
click at [769, 400] on strong "Drip Irrigation." at bounding box center [786, 399] width 111 height 28
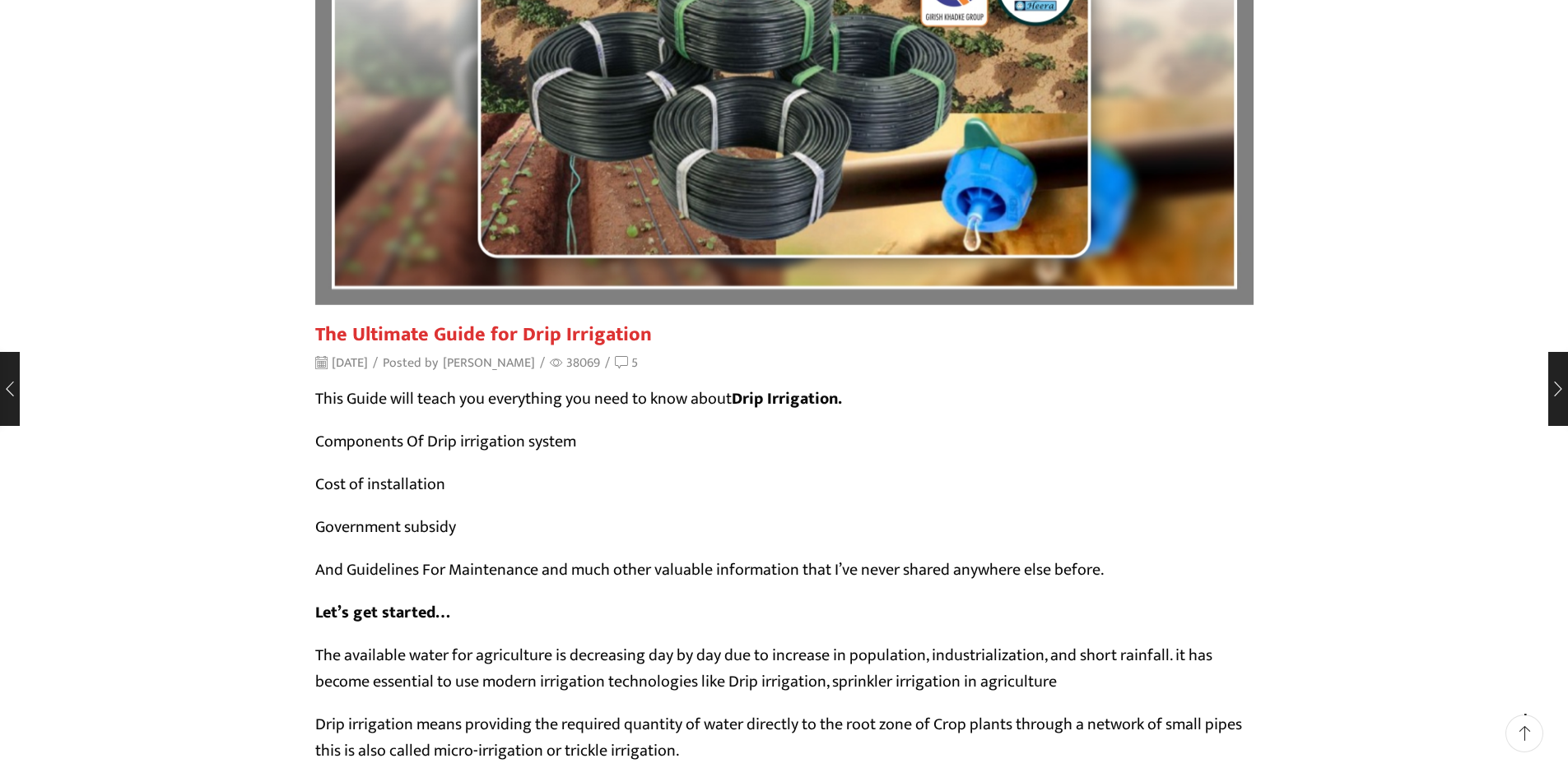
click at [369, 445] on p "Components Of Drip irrigation system" at bounding box center [784, 441] width 938 height 26
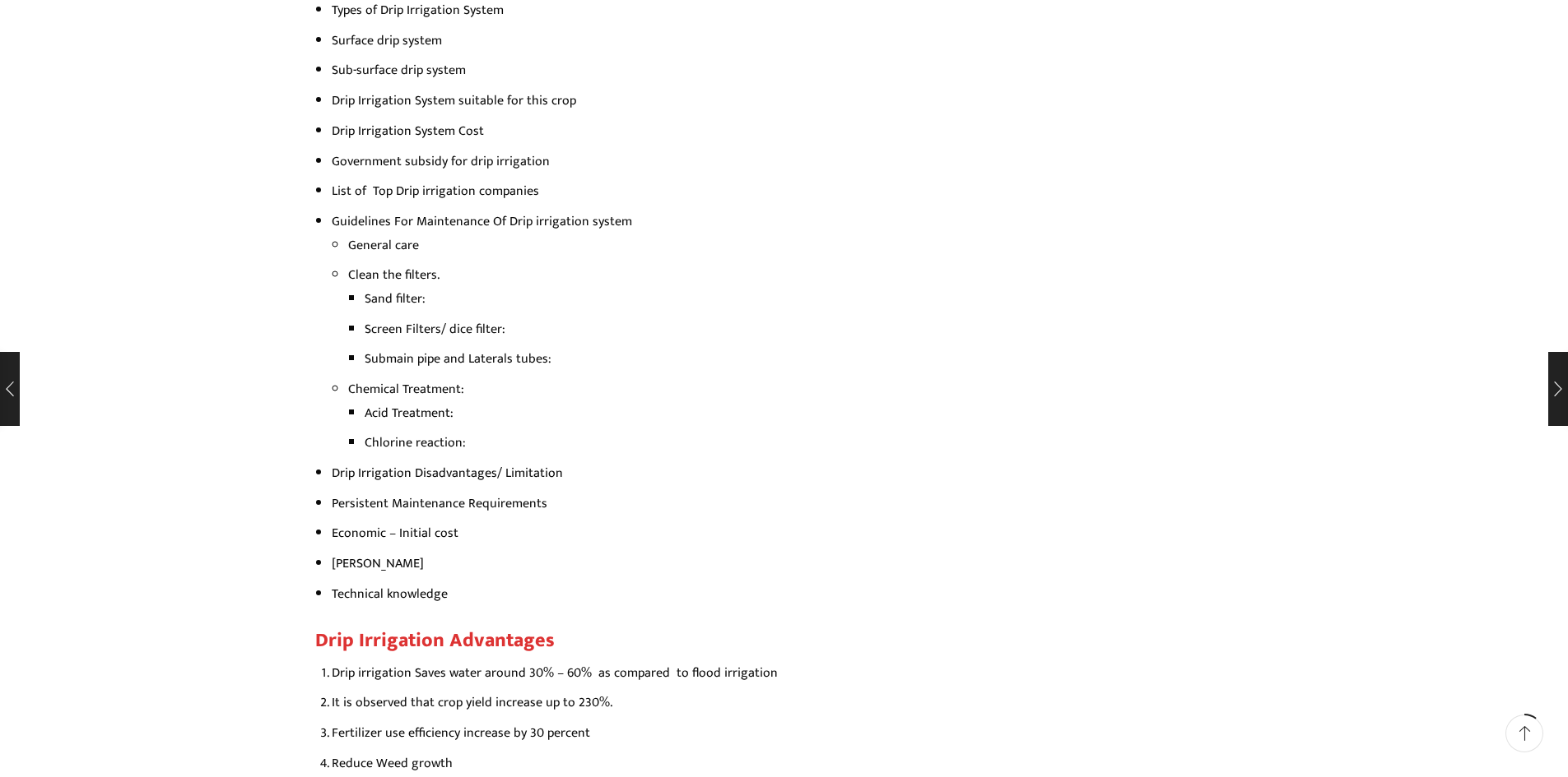
scroll to position [7203, 0]
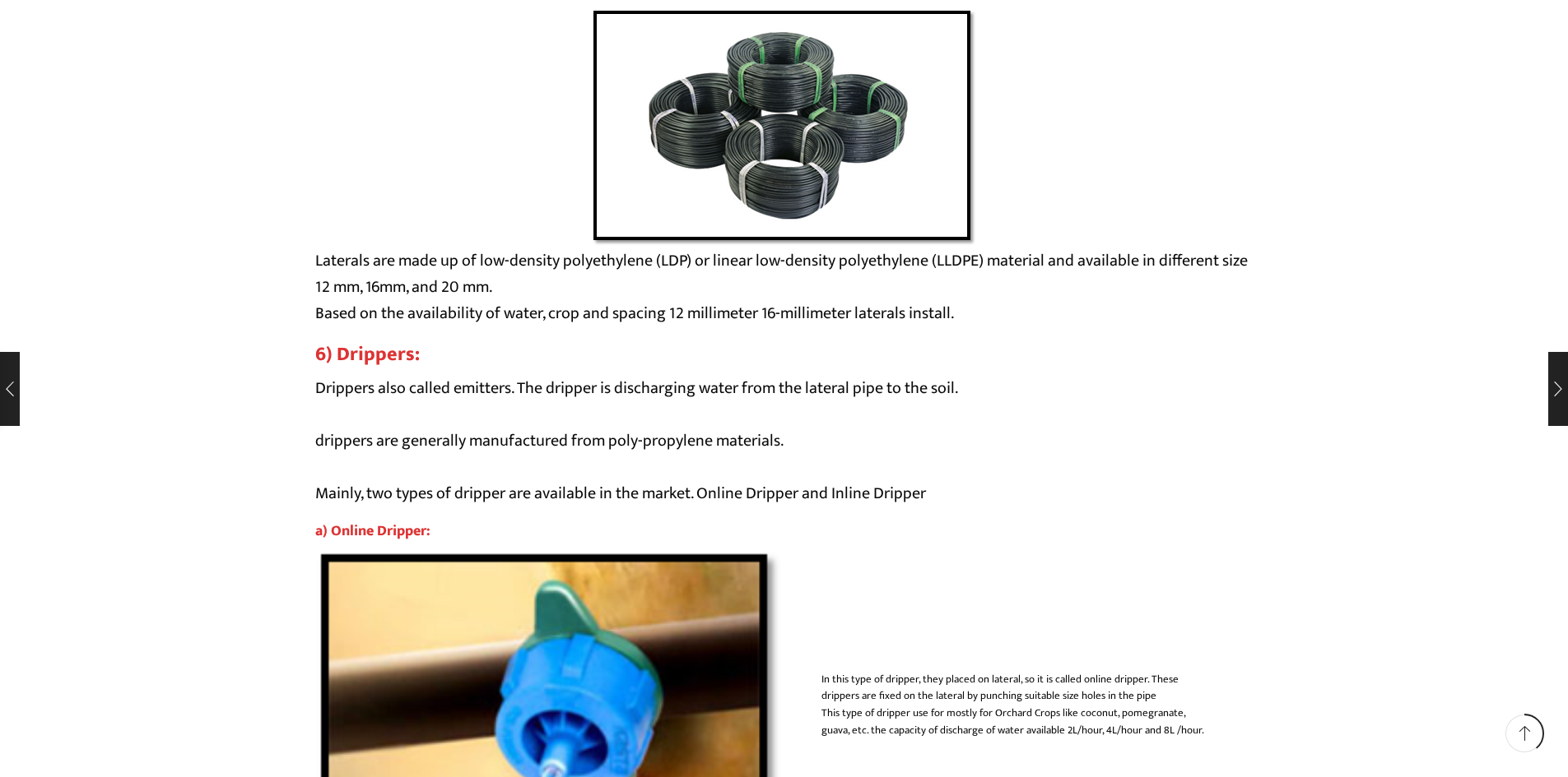
click at [479, 393] on p "Drippers also called emitters. The dripper is discharging water from the latera…" at bounding box center [784, 441] width 938 height 132
copy p "emitters"
click at [885, 315] on p "Laterals are made up of low-density polyethylene (LDP) or linear low-density po…" at bounding box center [784, 287] width 938 height 79
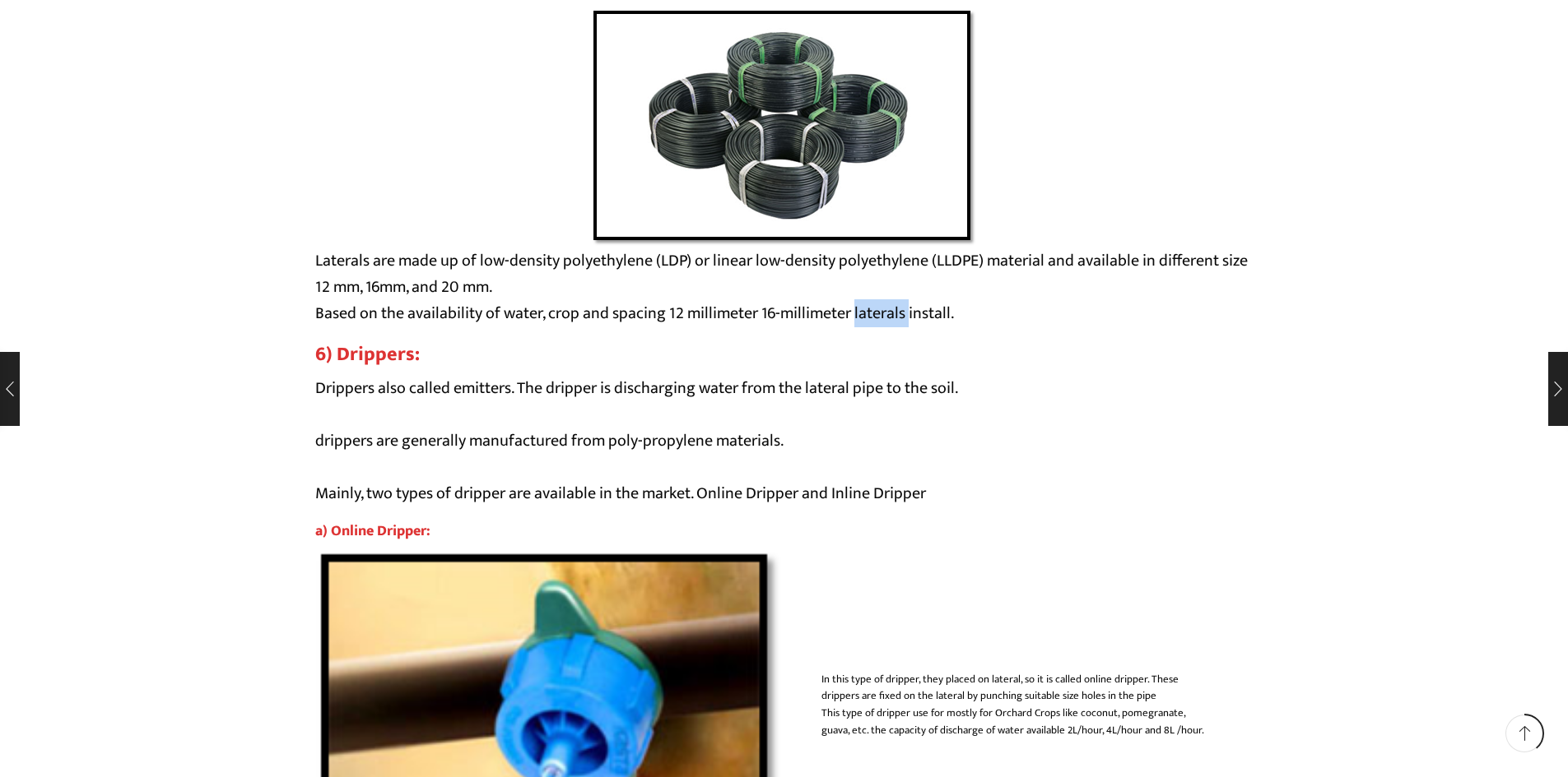
copy p "laterals"
click at [1061, 382] on p "Drippers also called emitters. The dripper is discharging water from the latera…" at bounding box center [784, 441] width 938 height 132
